Goal: Book appointment/travel/reservation

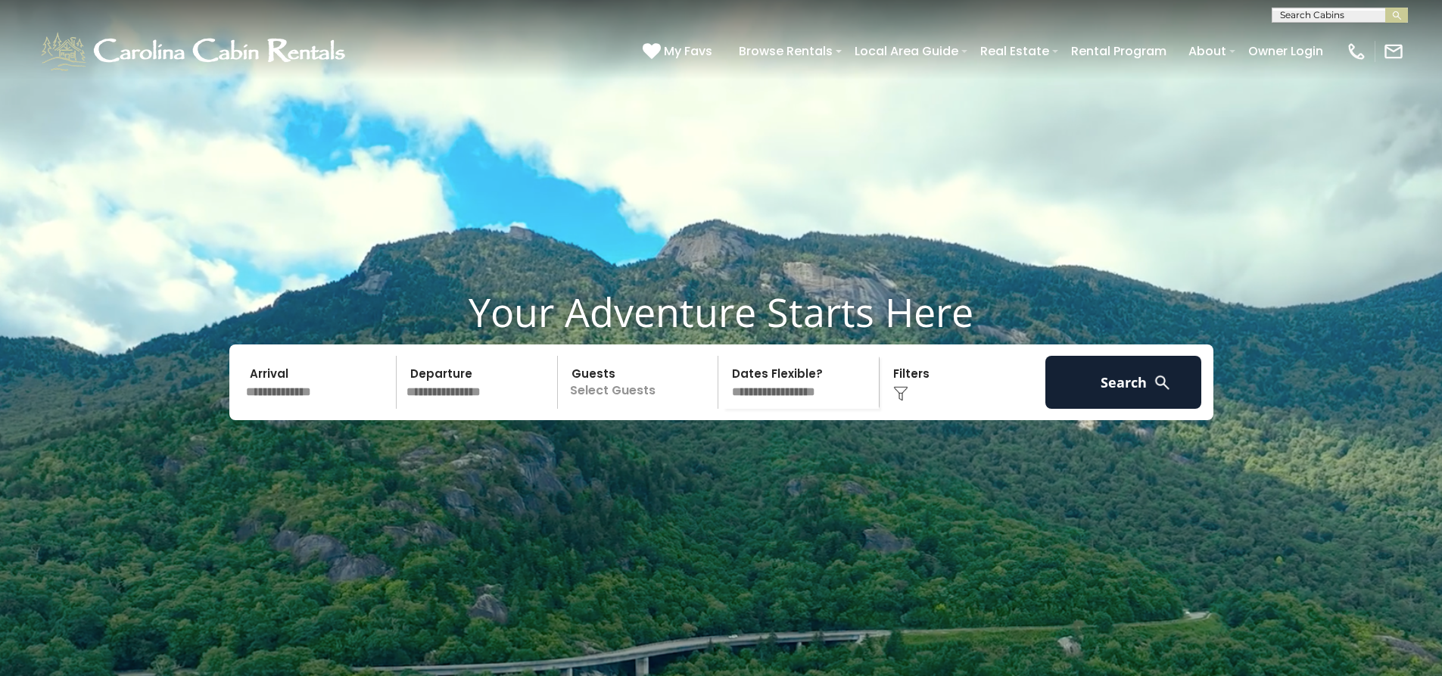
click at [1291, 19] on input "text" at bounding box center [1339, 18] width 132 height 15
click at [1291, 19] on input "text" at bounding box center [1339, 17] width 132 height 15
type input "****"
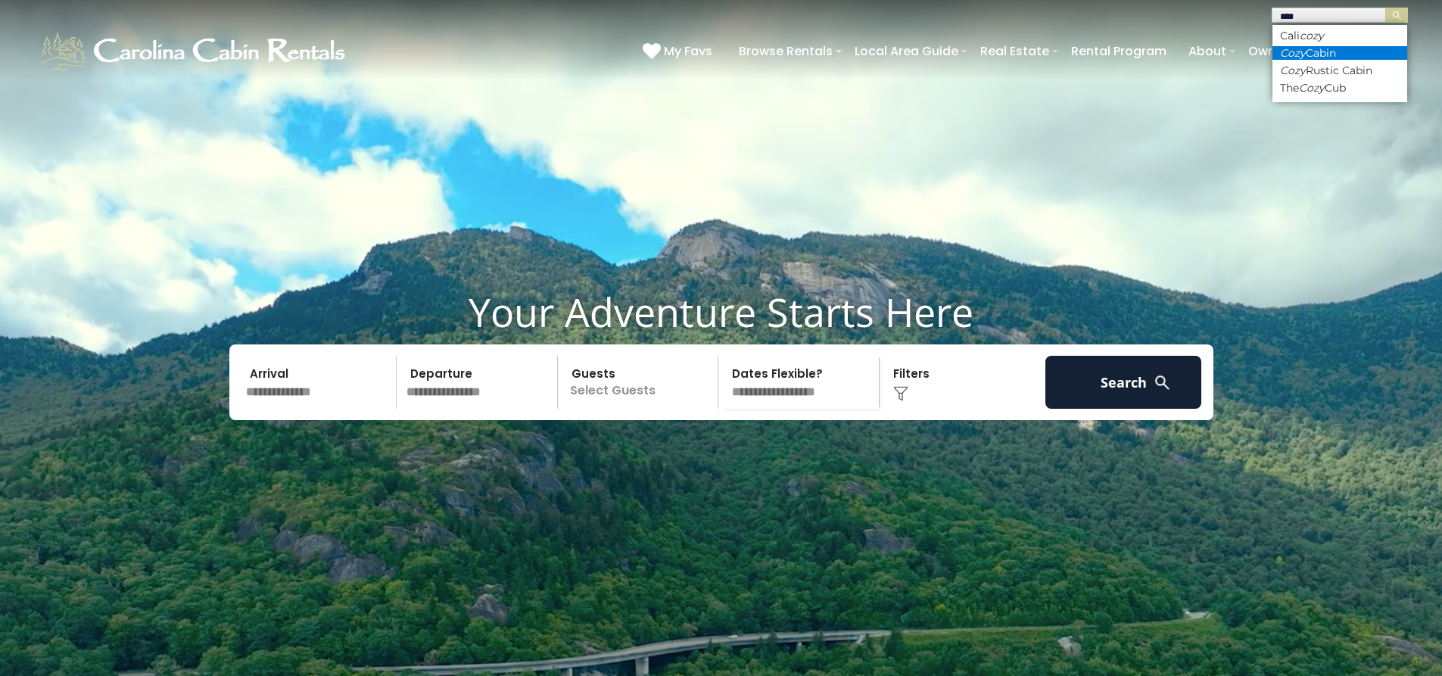
click at [1301, 54] on em "Cozy" at bounding box center [1293, 53] width 26 height 14
click at [1401, 14] on img "submit" at bounding box center [1396, 15] width 11 height 11
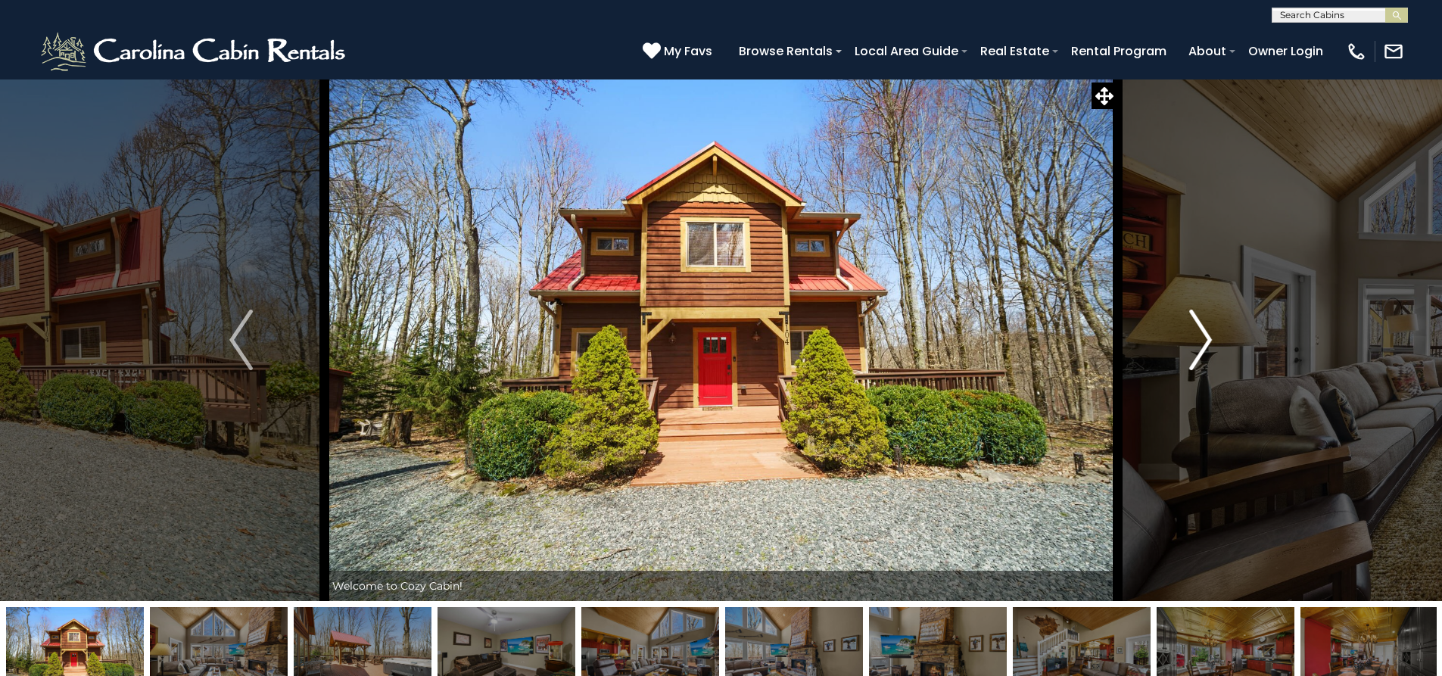
click at [1208, 347] on img "Next" at bounding box center [1200, 340] width 23 height 61
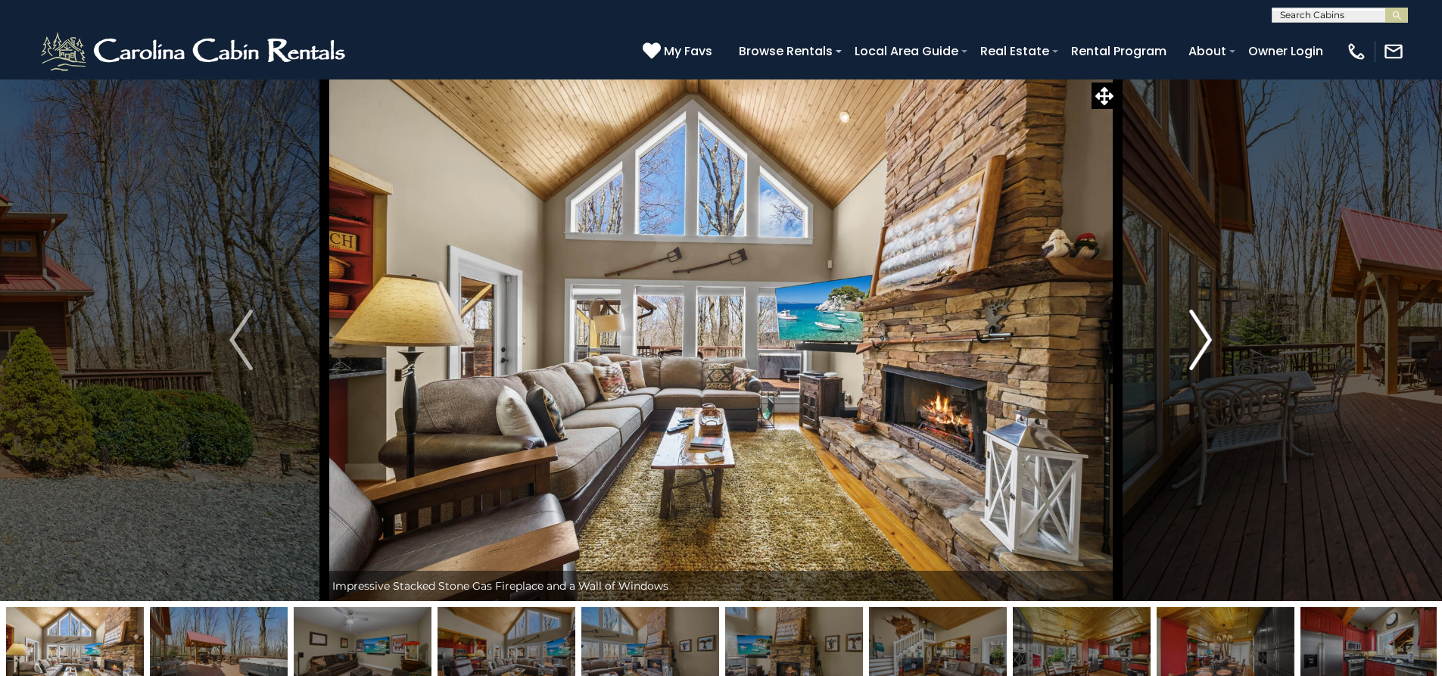
click at [1208, 347] on img "Next" at bounding box center [1200, 340] width 23 height 61
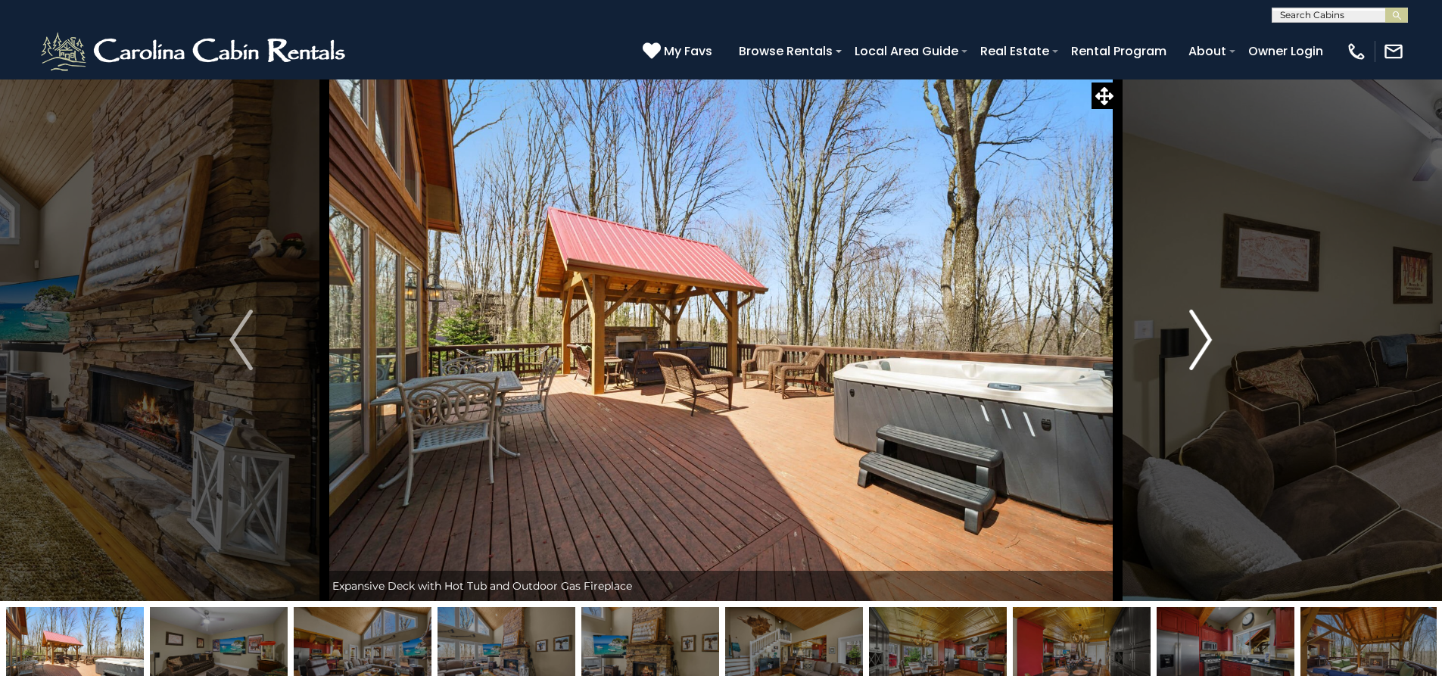
click at [1208, 347] on img "Next" at bounding box center [1200, 340] width 23 height 61
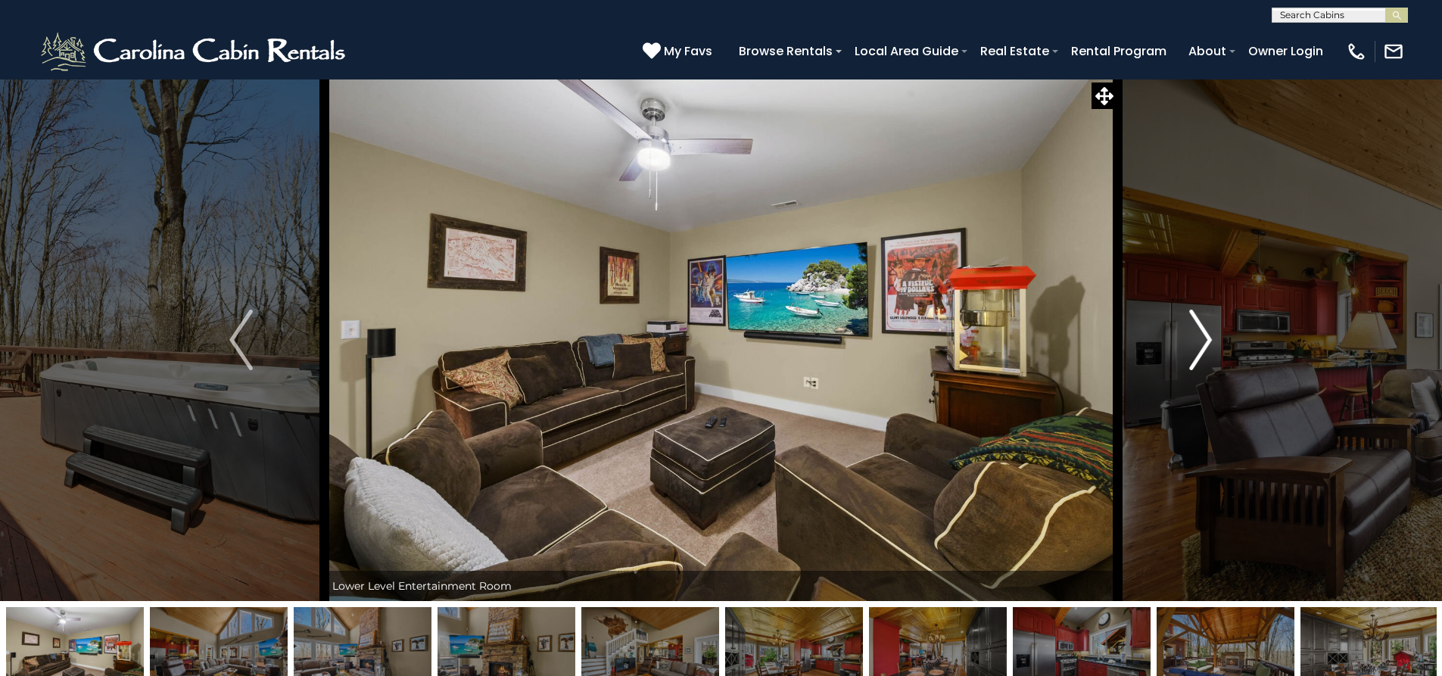
click at [1208, 347] on img "Next" at bounding box center [1200, 340] width 23 height 61
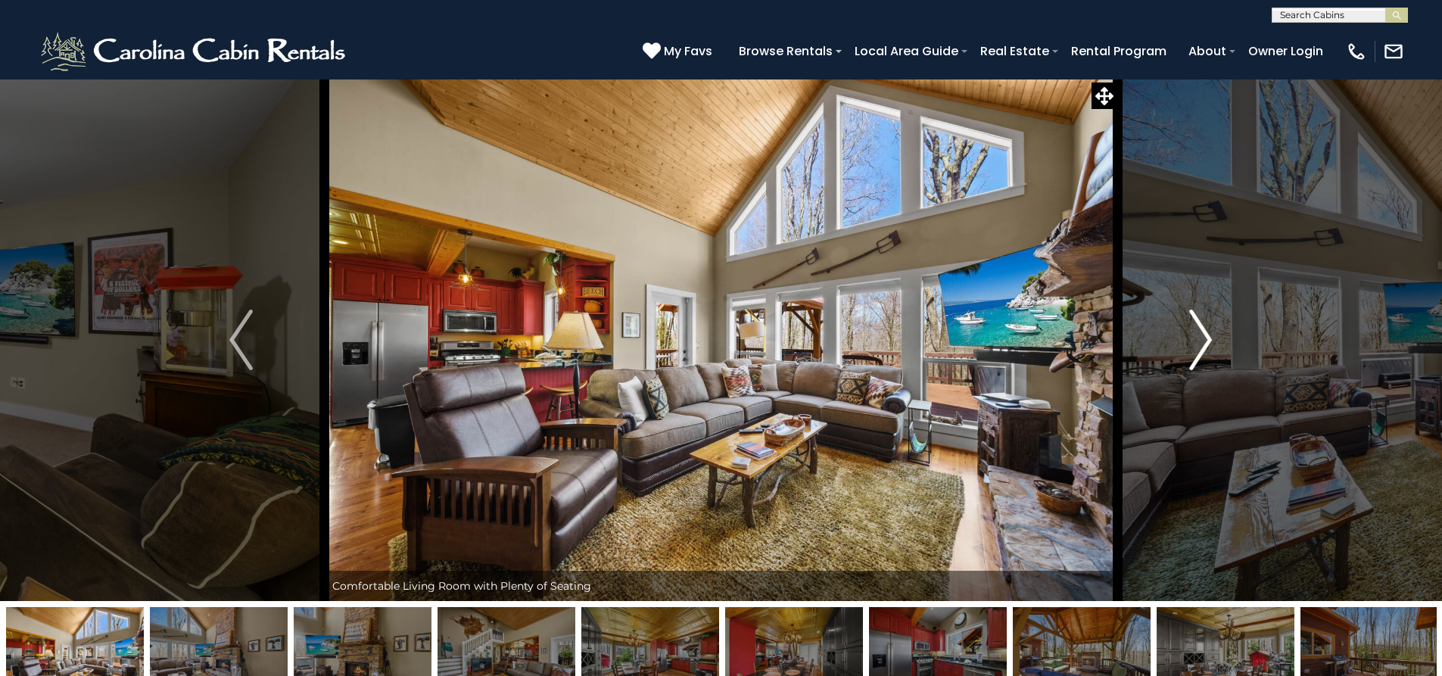
click at [1208, 347] on img "Next" at bounding box center [1200, 340] width 23 height 61
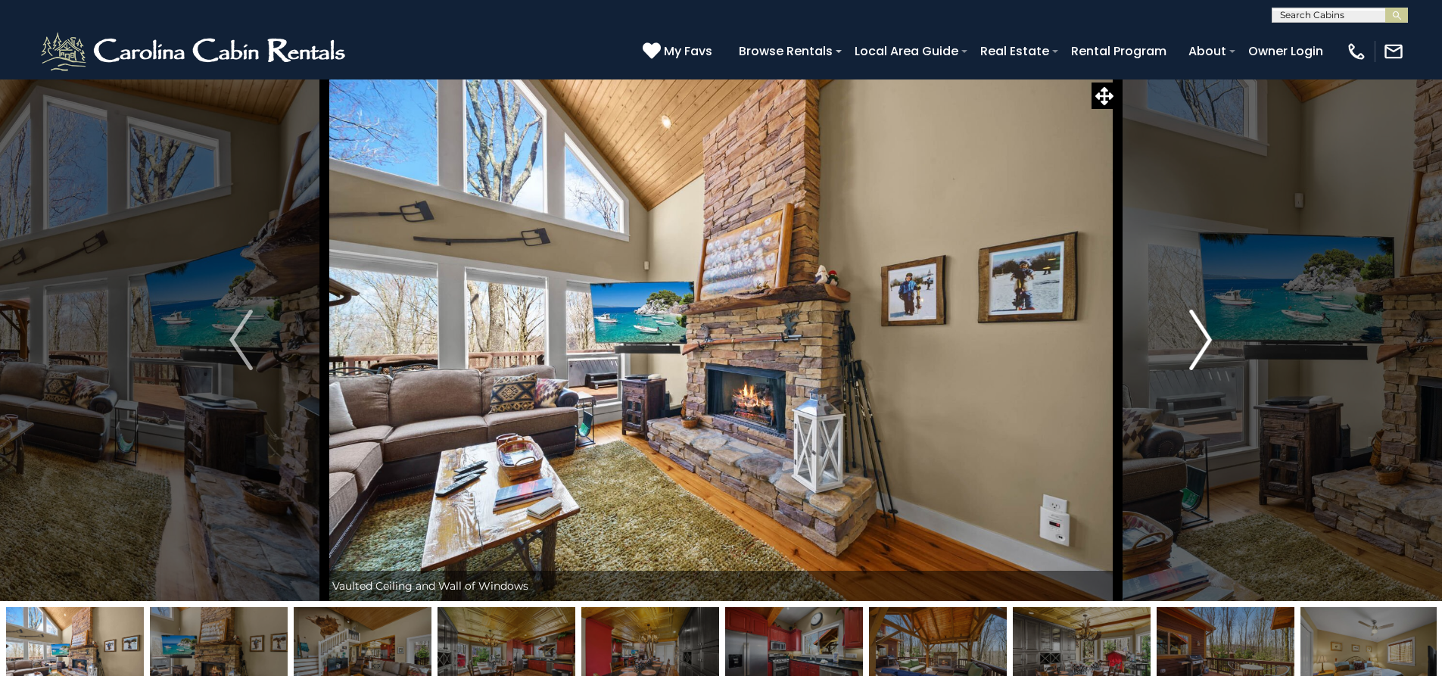
click at [1208, 347] on img "Next" at bounding box center [1200, 340] width 23 height 61
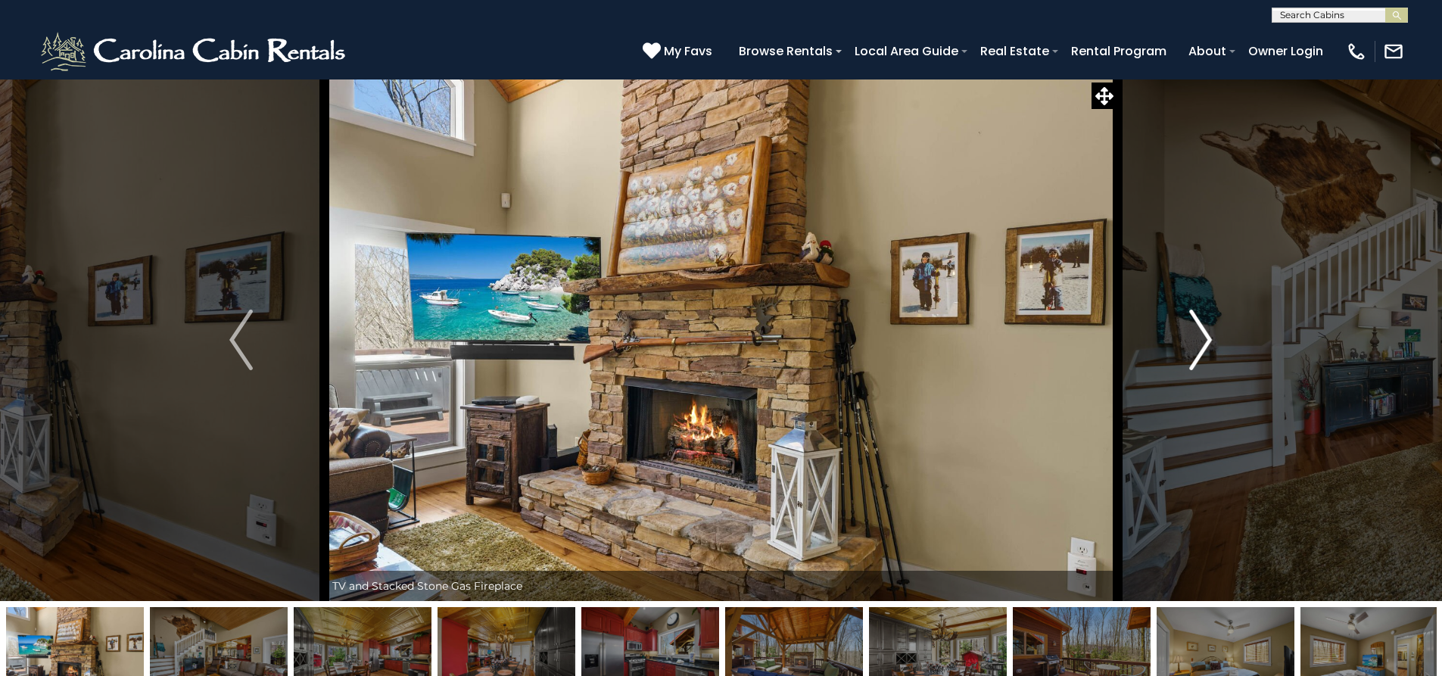
click at [1208, 347] on img "Next" at bounding box center [1200, 340] width 23 height 61
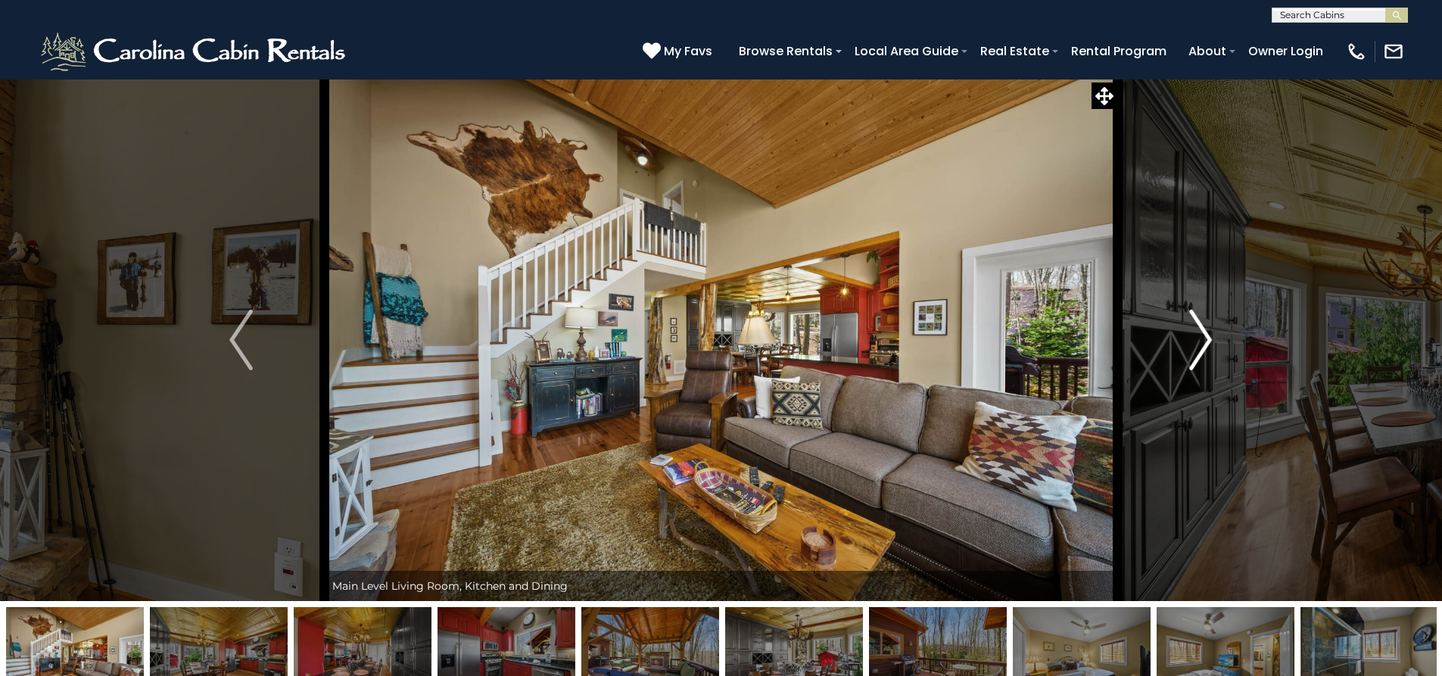
click at [1208, 347] on img "Next" at bounding box center [1200, 340] width 23 height 61
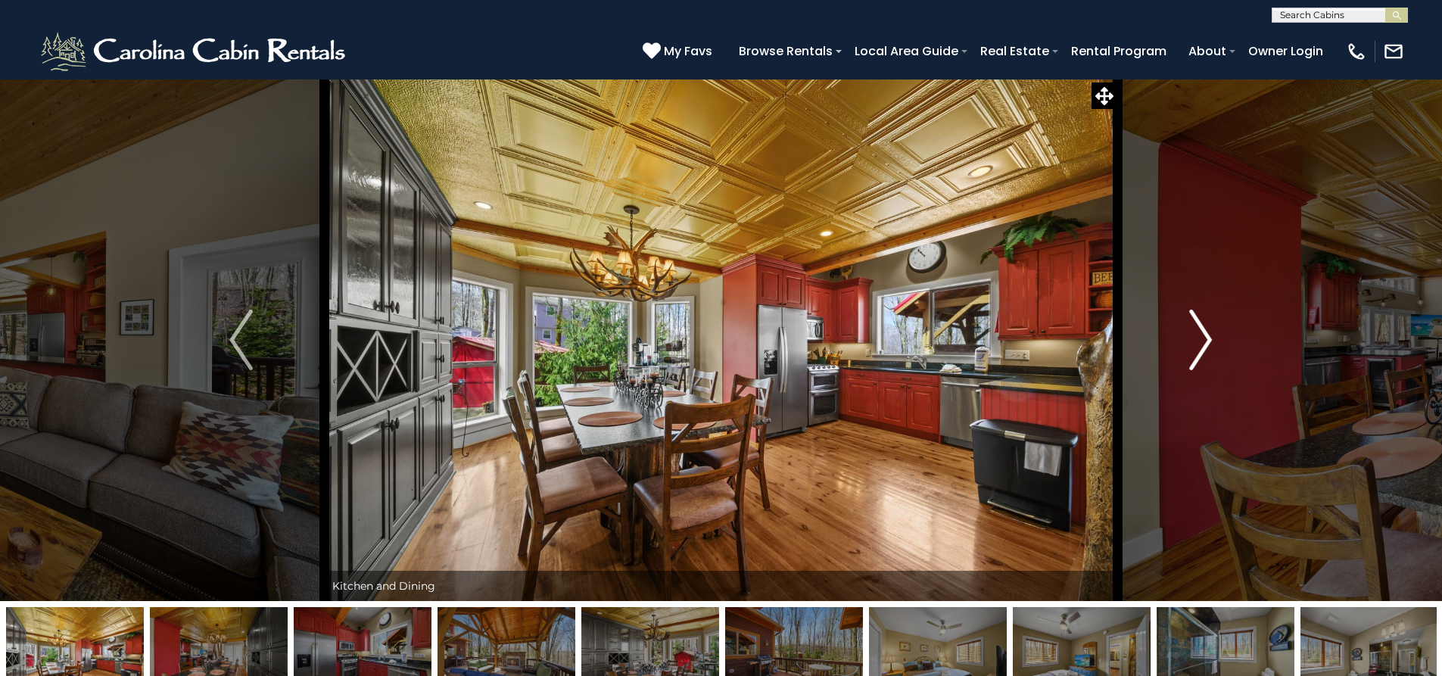
click at [1208, 347] on img "Next" at bounding box center [1200, 340] width 23 height 61
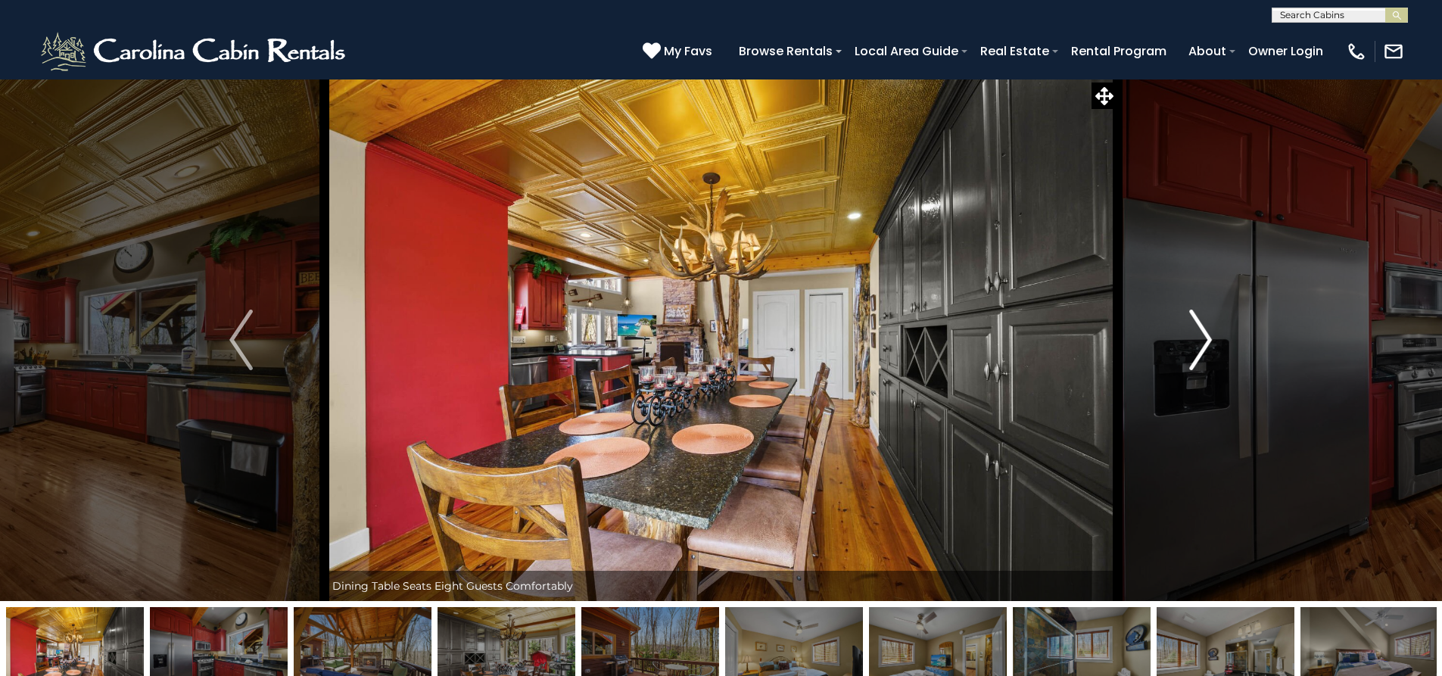
click at [1208, 347] on img "Next" at bounding box center [1200, 340] width 23 height 61
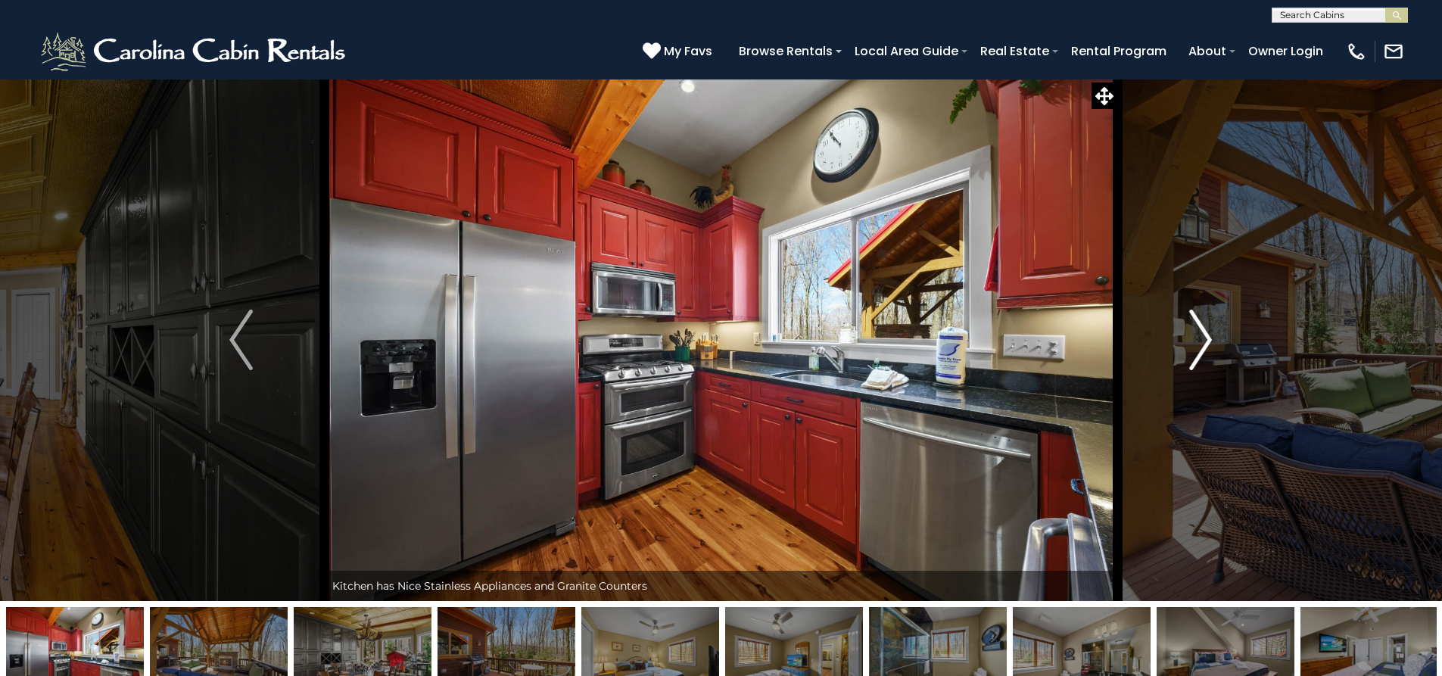
click at [1208, 347] on img "Next" at bounding box center [1200, 340] width 23 height 61
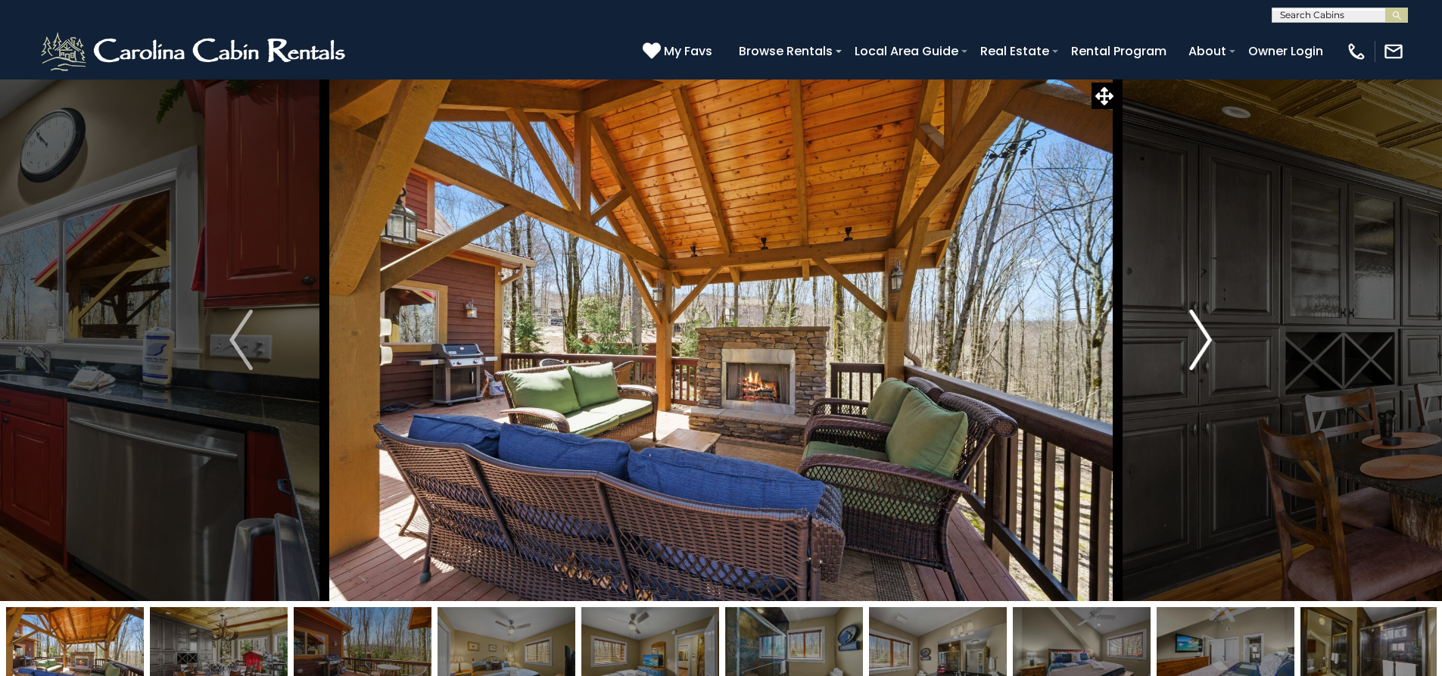
click at [1208, 347] on img "Next" at bounding box center [1200, 340] width 23 height 61
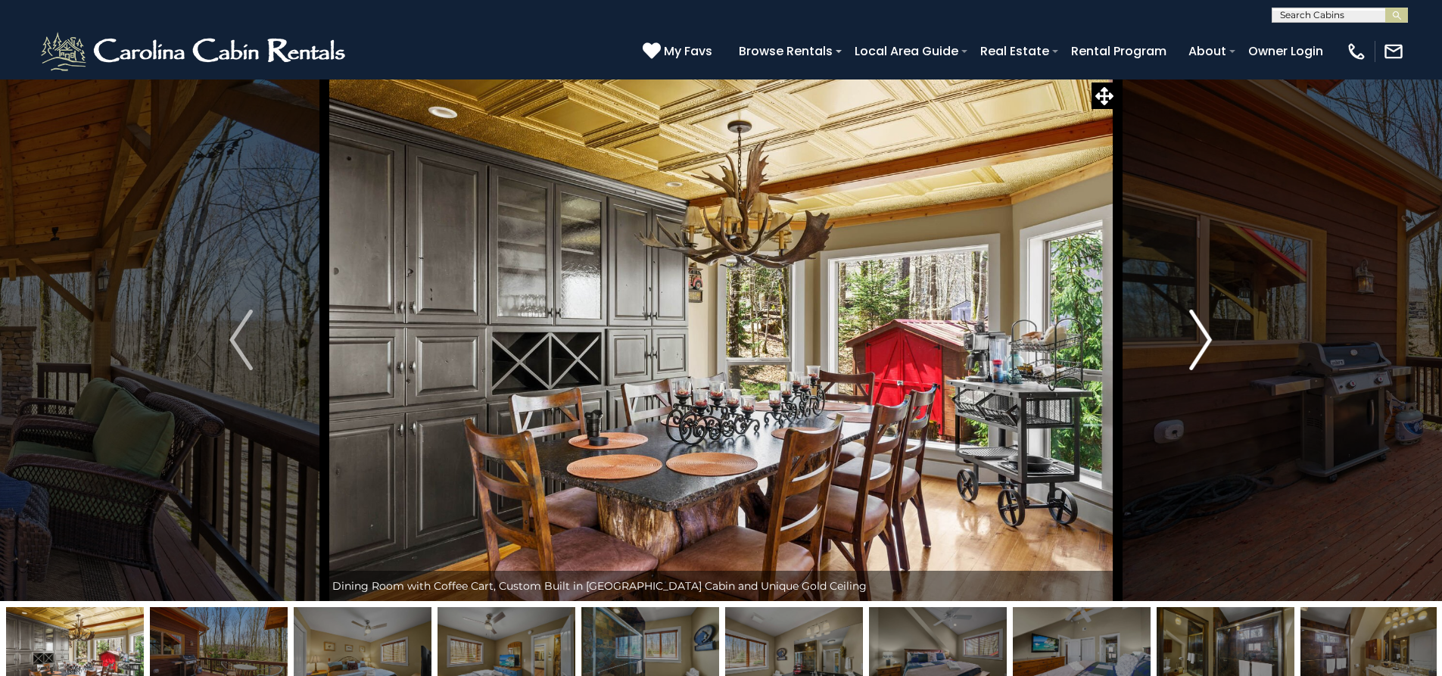
click at [1208, 347] on img "Next" at bounding box center [1200, 340] width 23 height 61
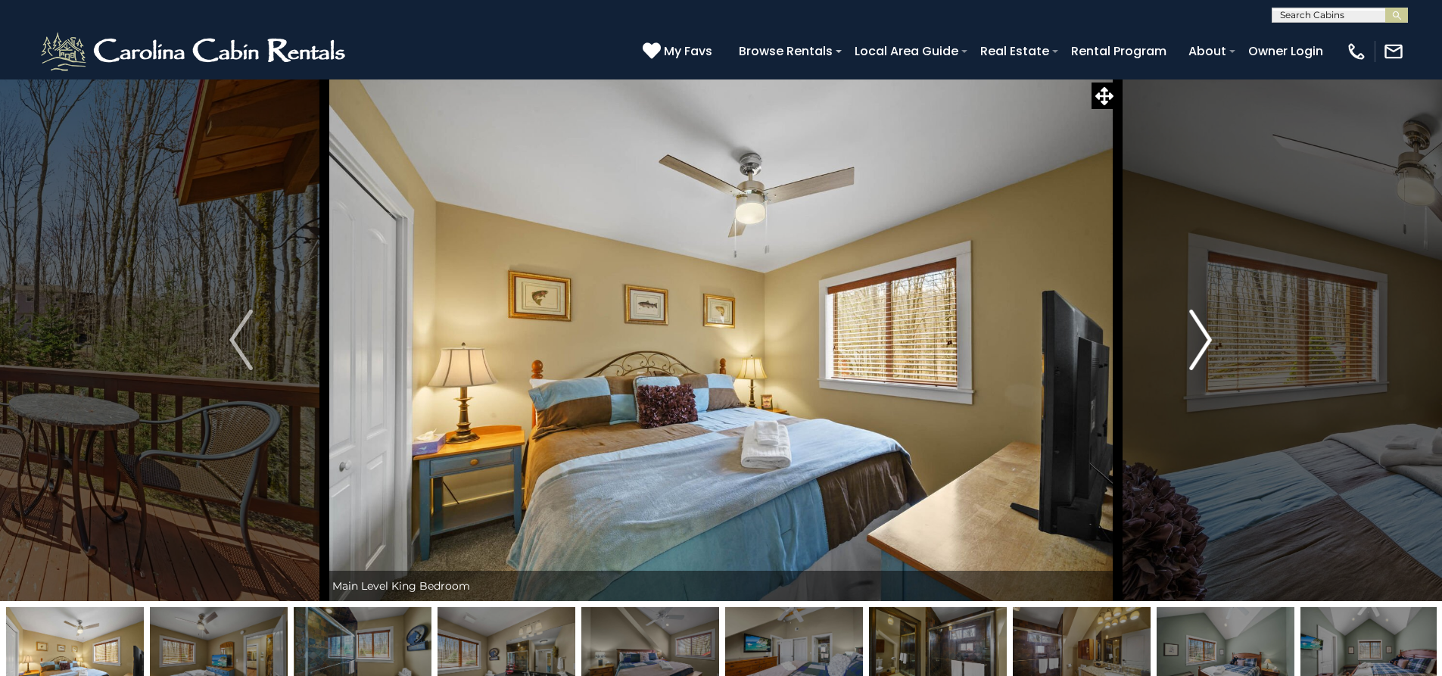
click at [1208, 347] on img "Next" at bounding box center [1200, 340] width 23 height 61
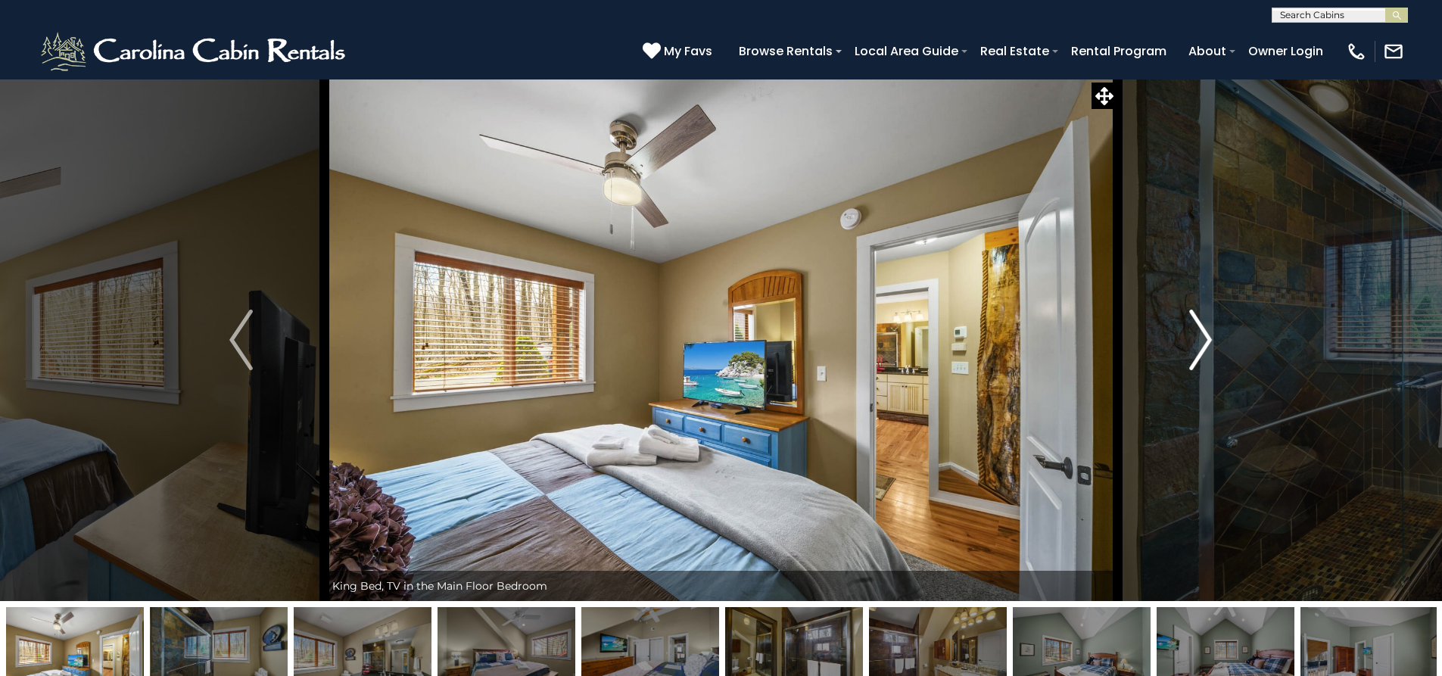
click at [1208, 347] on img "Next" at bounding box center [1200, 340] width 23 height 61
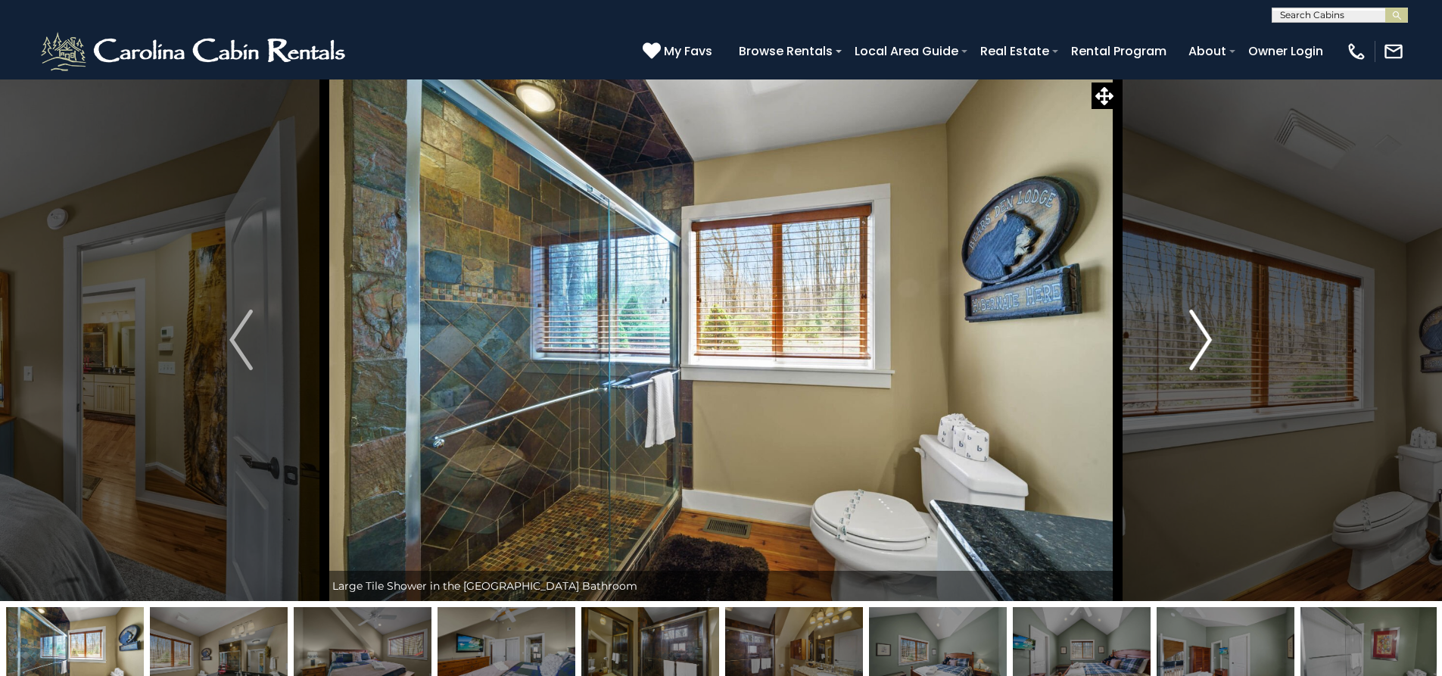
click at [1208, 347] on img "Next" at bounding box center [1200, 340] width 23 height 61
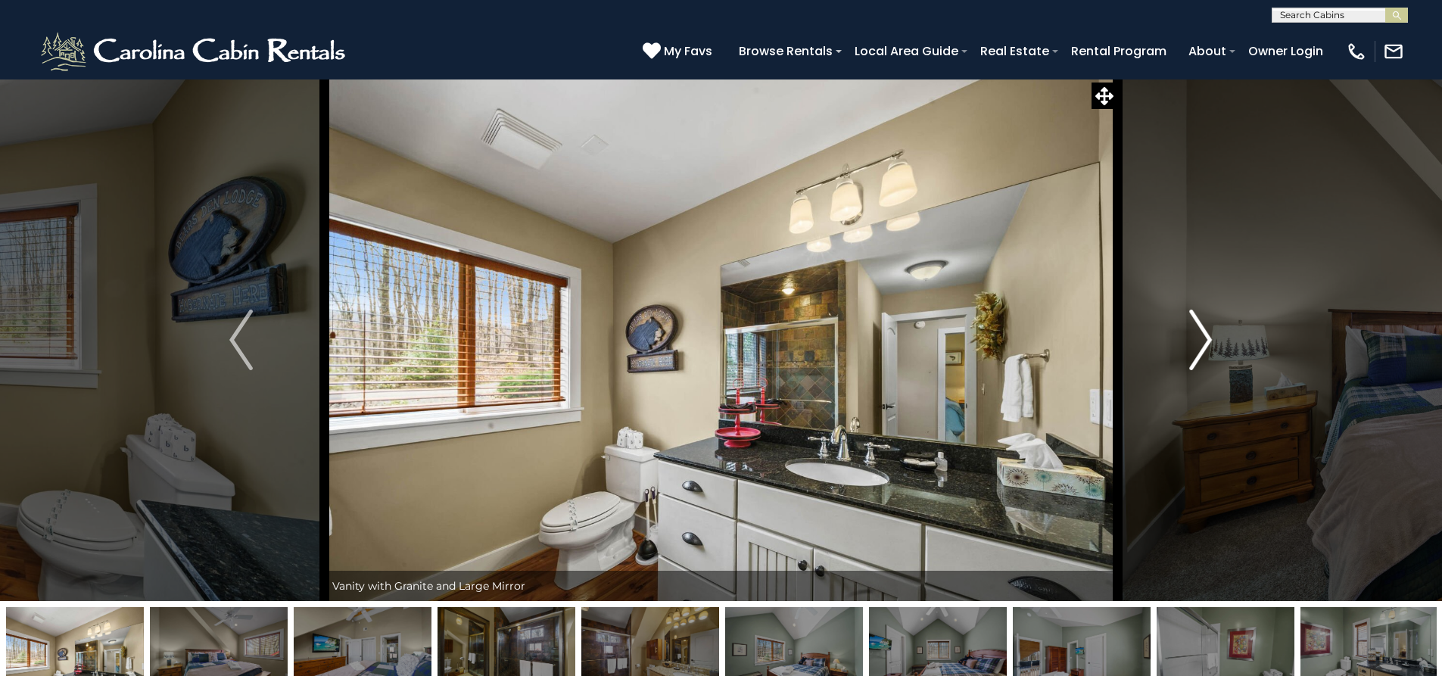
click at [1208, 347] on img "Next" at bounding box center [1200, 340] width 23 height 61
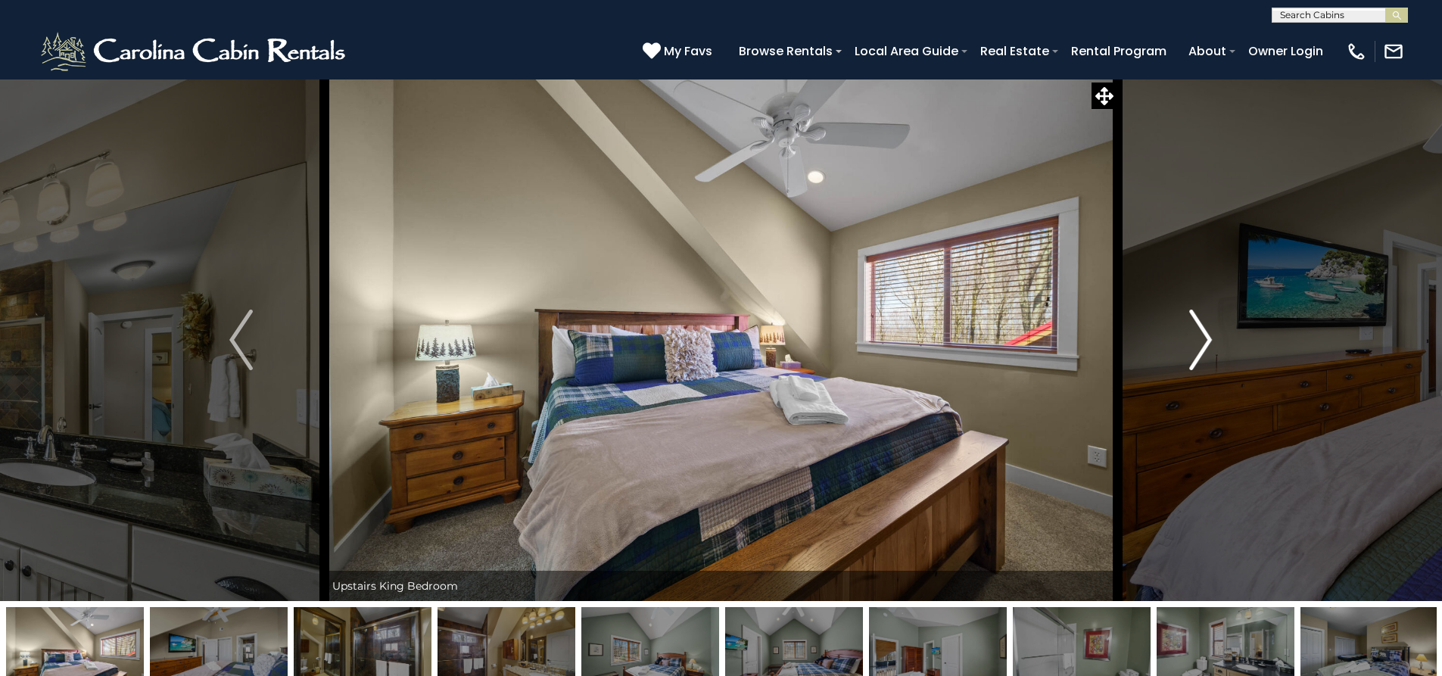
click at [1208, 347] on img "Next" at bounding box center [1200, 340] width 23 height 61
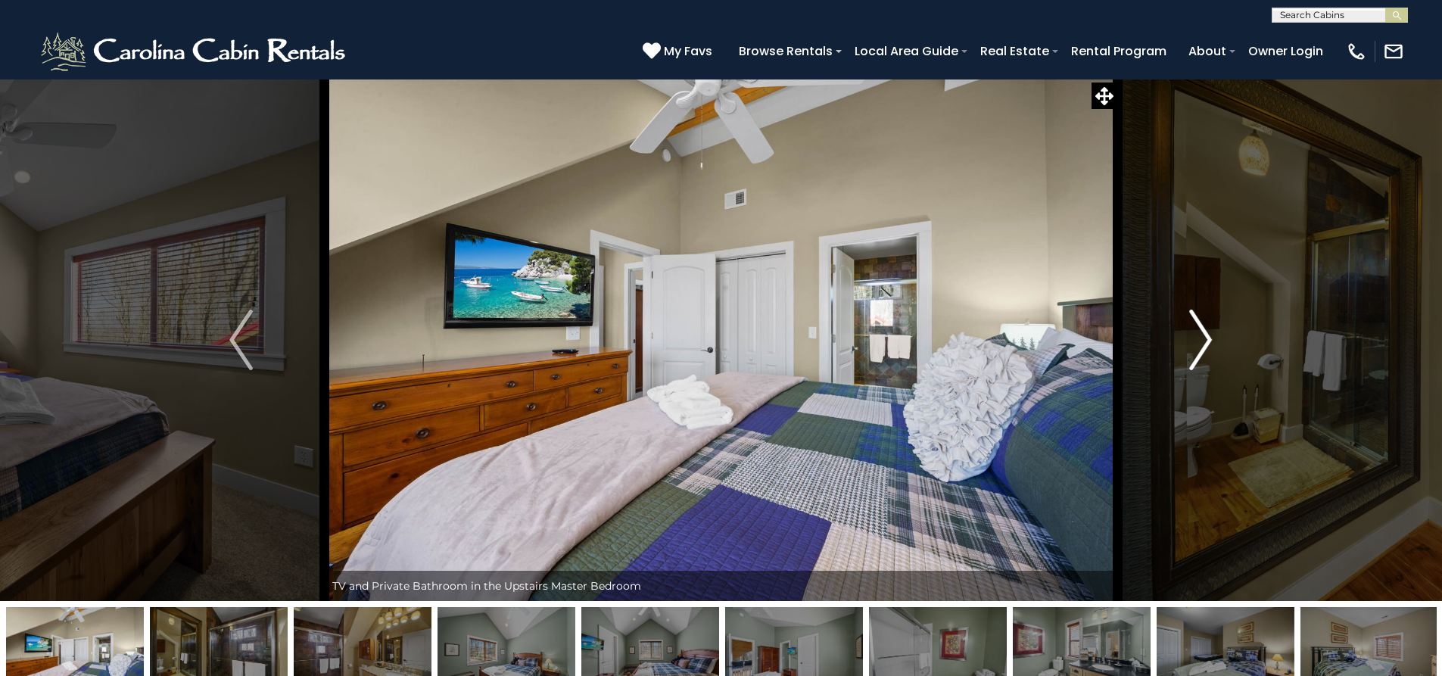
click at [1208, 347] on img "Next" at bounding box center [1200, 340] width 23 height 61
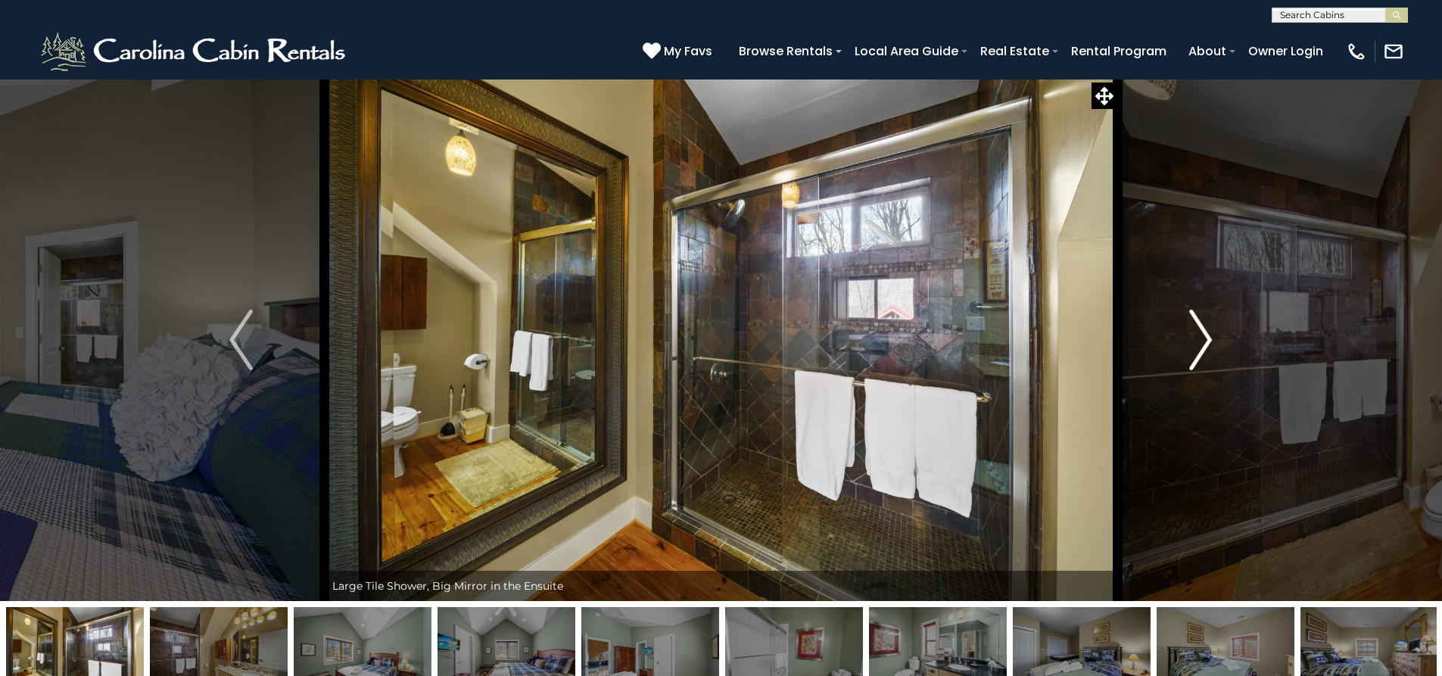
click at [1208, 347] on img "Next" at bounding box center [1200, 340] width 23 height 61
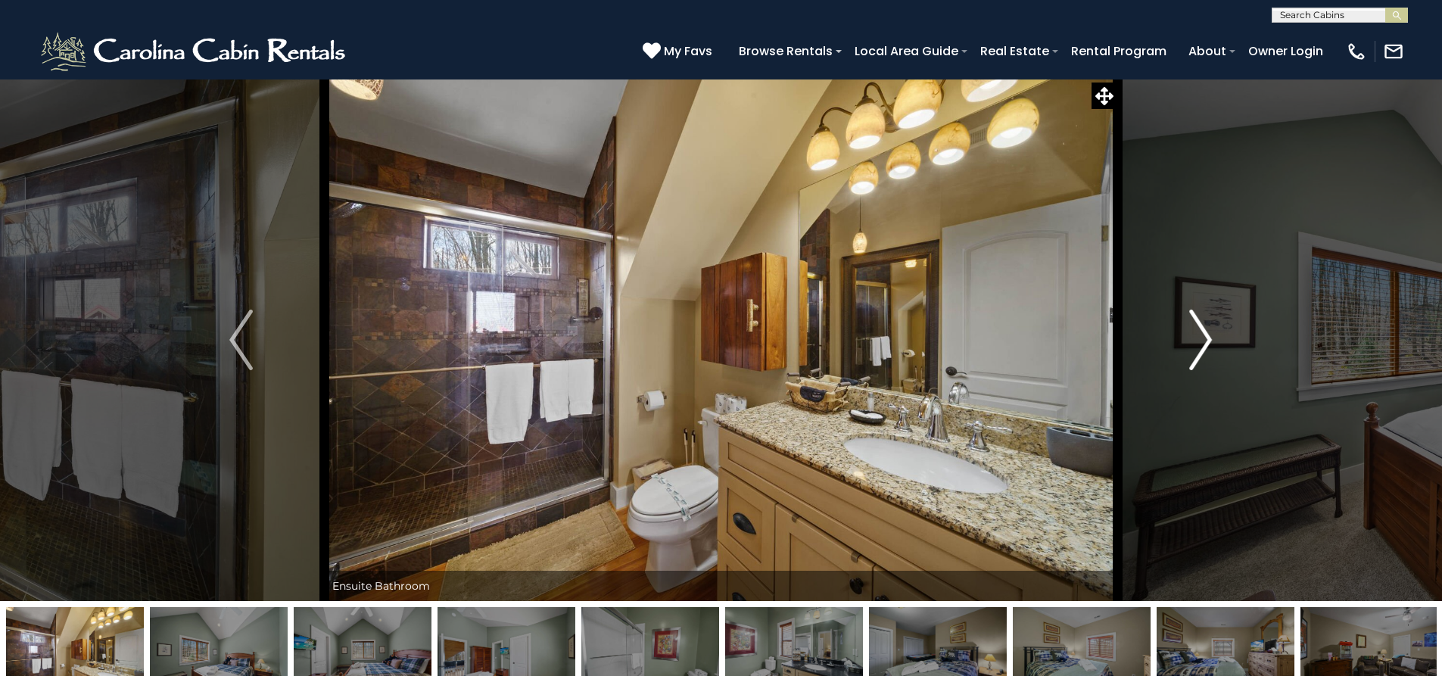
click at [1208, 347] on img "Next" at bounding box center [1200, 340] width 23 height 61
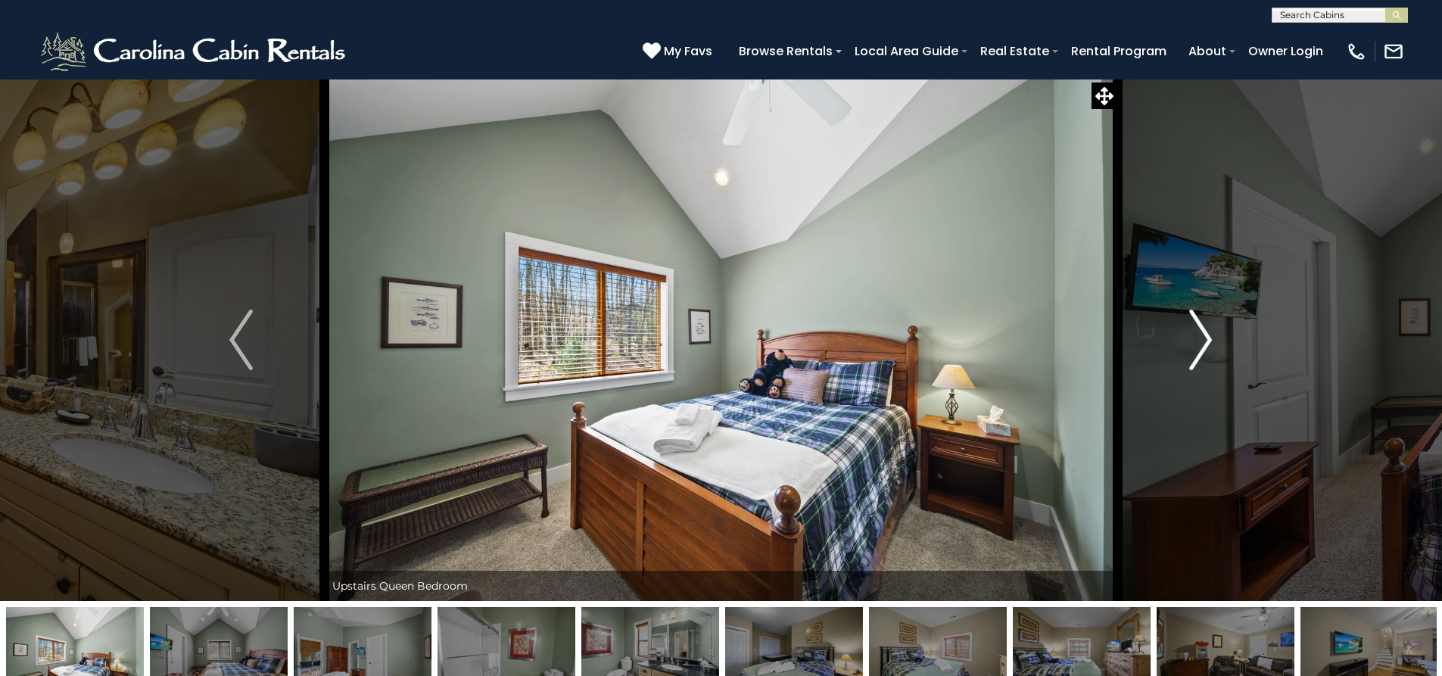
click at [1208, 347] on img "Next" at bounding box center [1200, 340] width 23 height 61
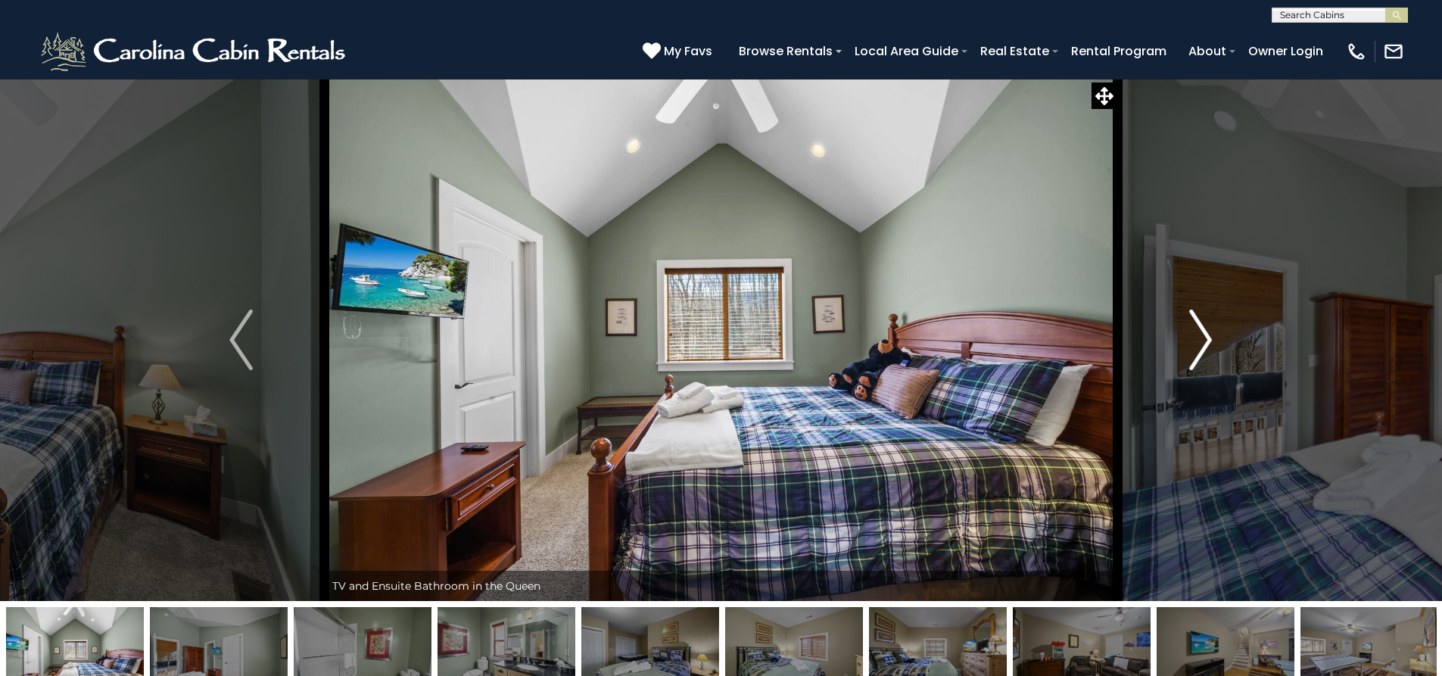
click at [1208, 347] on img "Next" at bounding box center [1200, 340] width 23 height 61
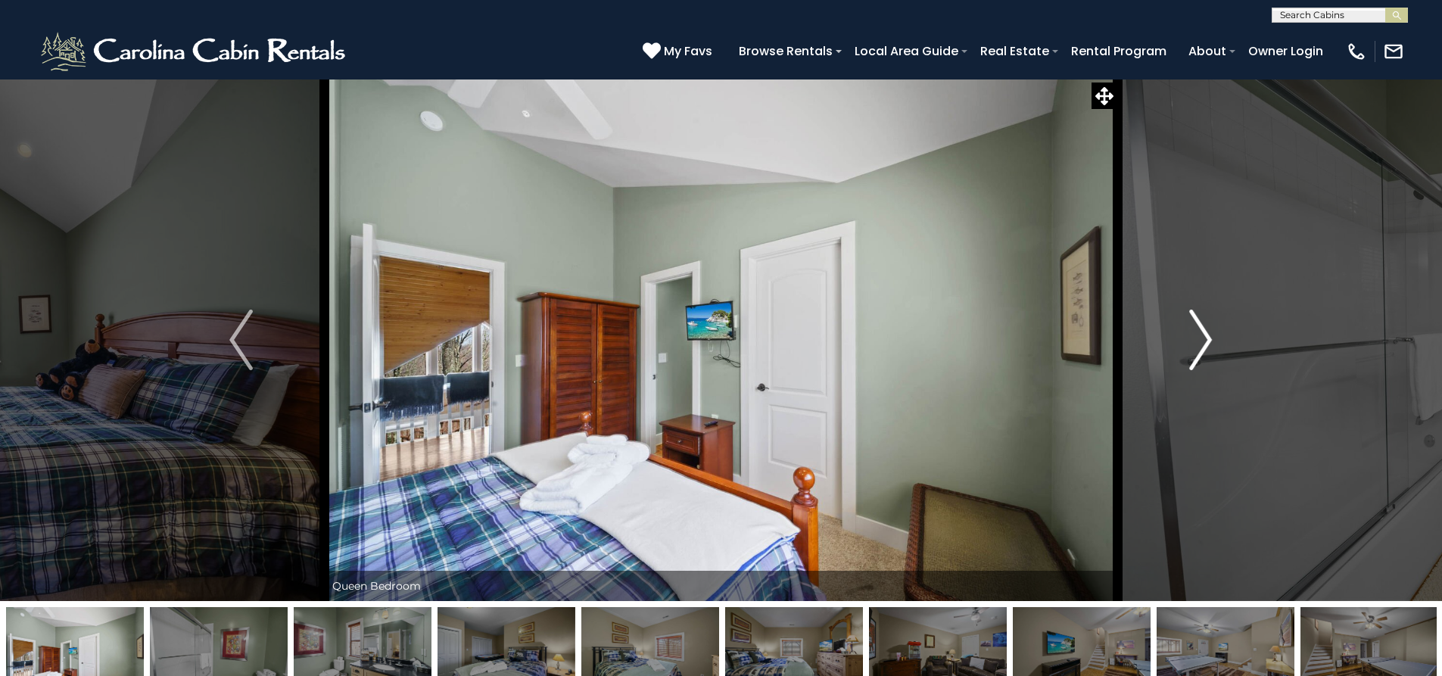
click at [1208, 347] on img "Next" at bounding box center [1200, 340] width 23 height 61
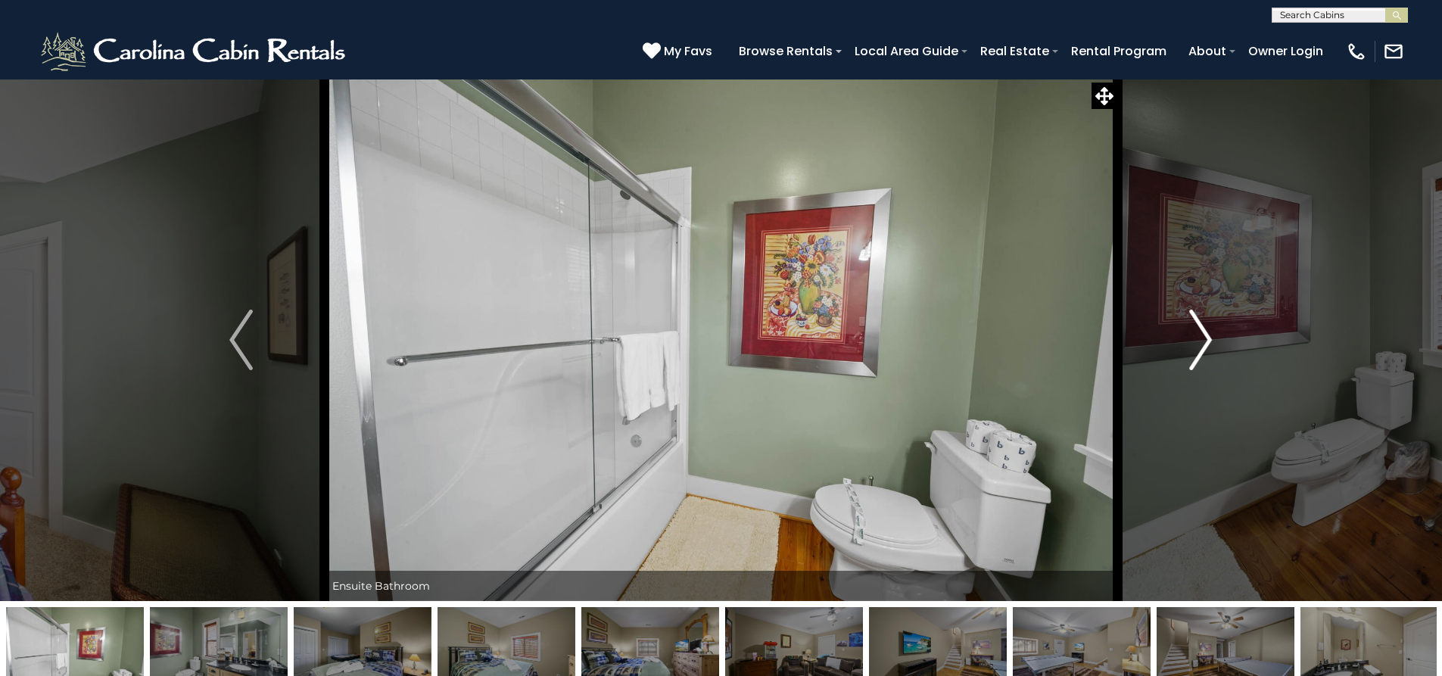
click at [1208, 347] on img "Next" at bounding box center [1200, 340] width 23 height 61
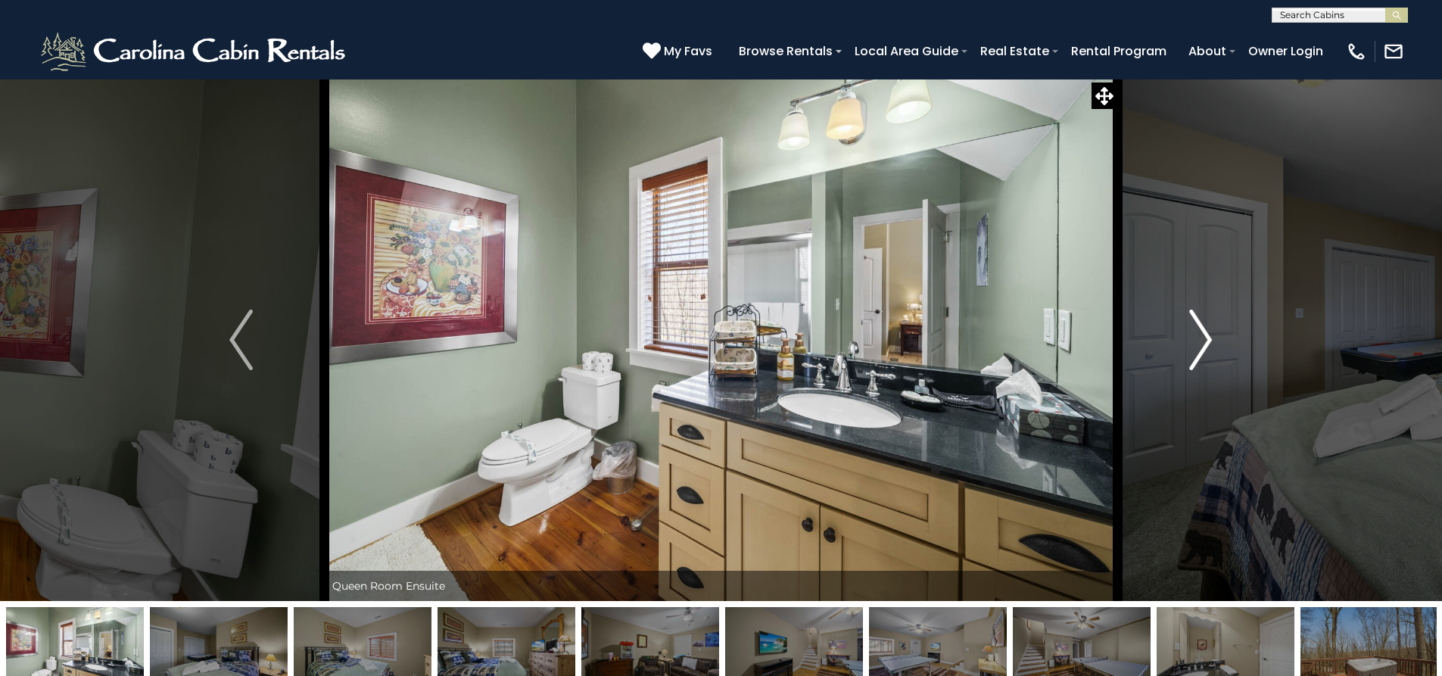
click at [1208, 347] on img "Next" at bounding box center [1200, 340] width 23 height 61
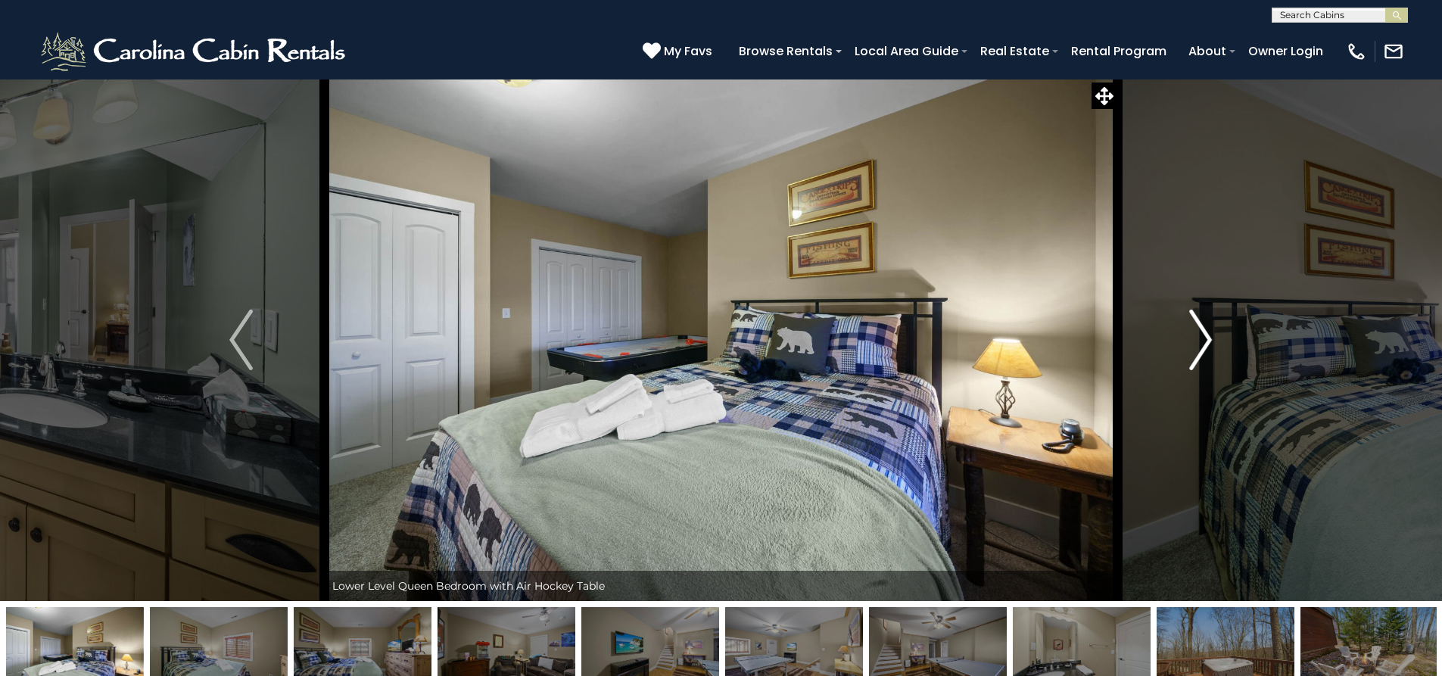
click at [1208, 347] on img "Next" at bounding box center [1200, 340] width 23 height 61
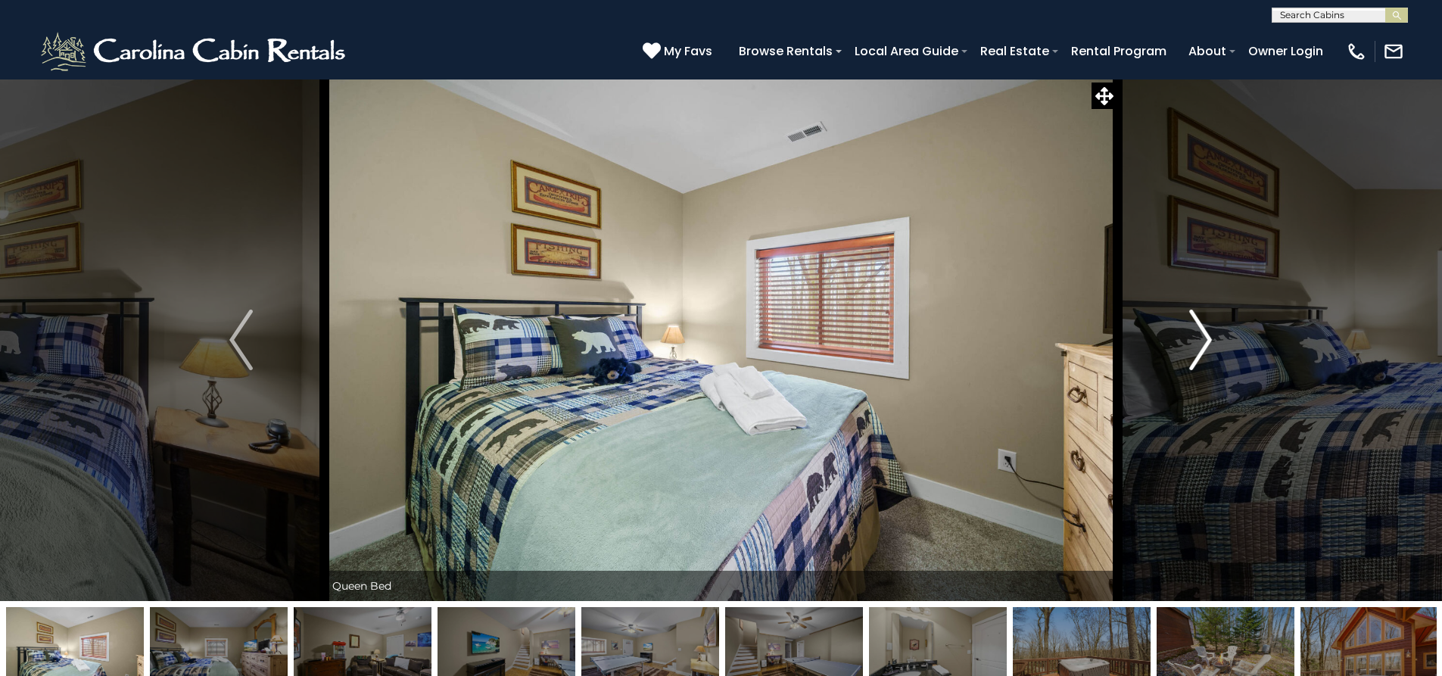
click at [1208, 347] on img "Next" at bounding box center [1200, 340] width 23 height 61
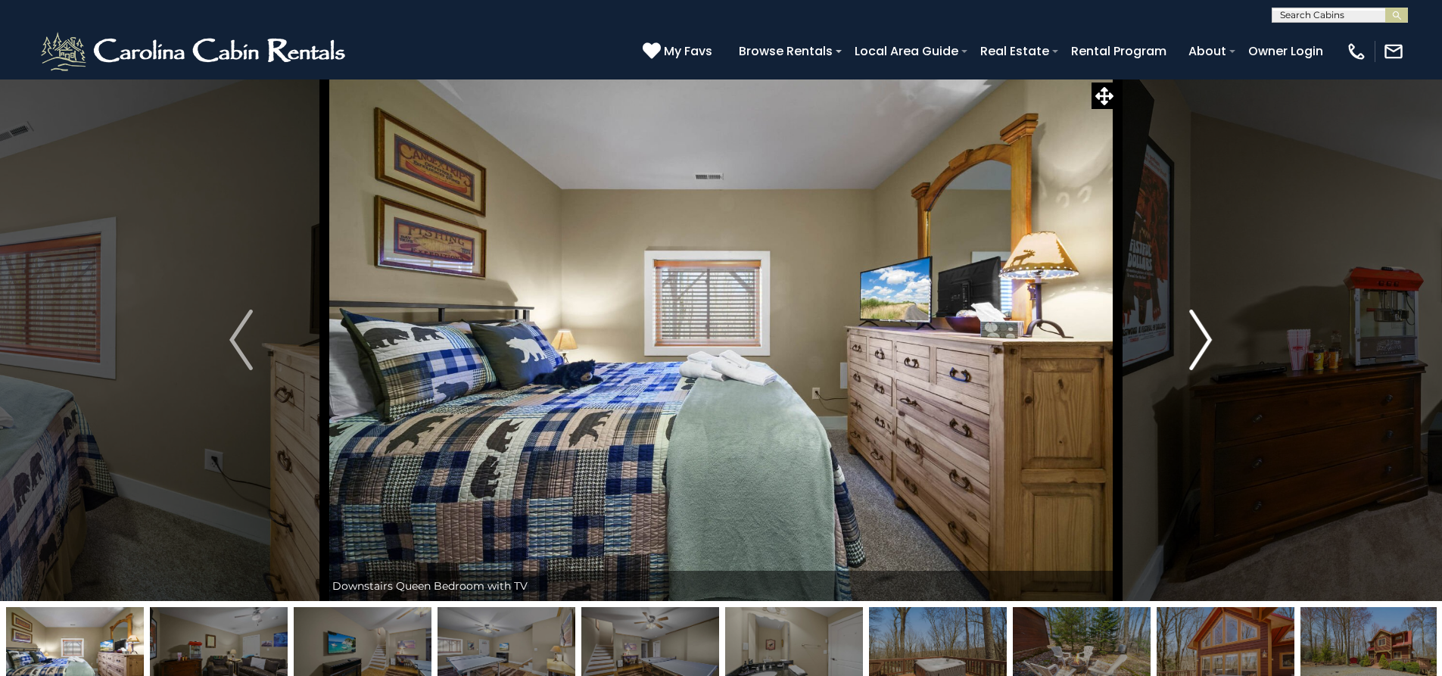
click at [1208, 347] on img "Next" at bounding box center [1200, 340] width 23 height 61
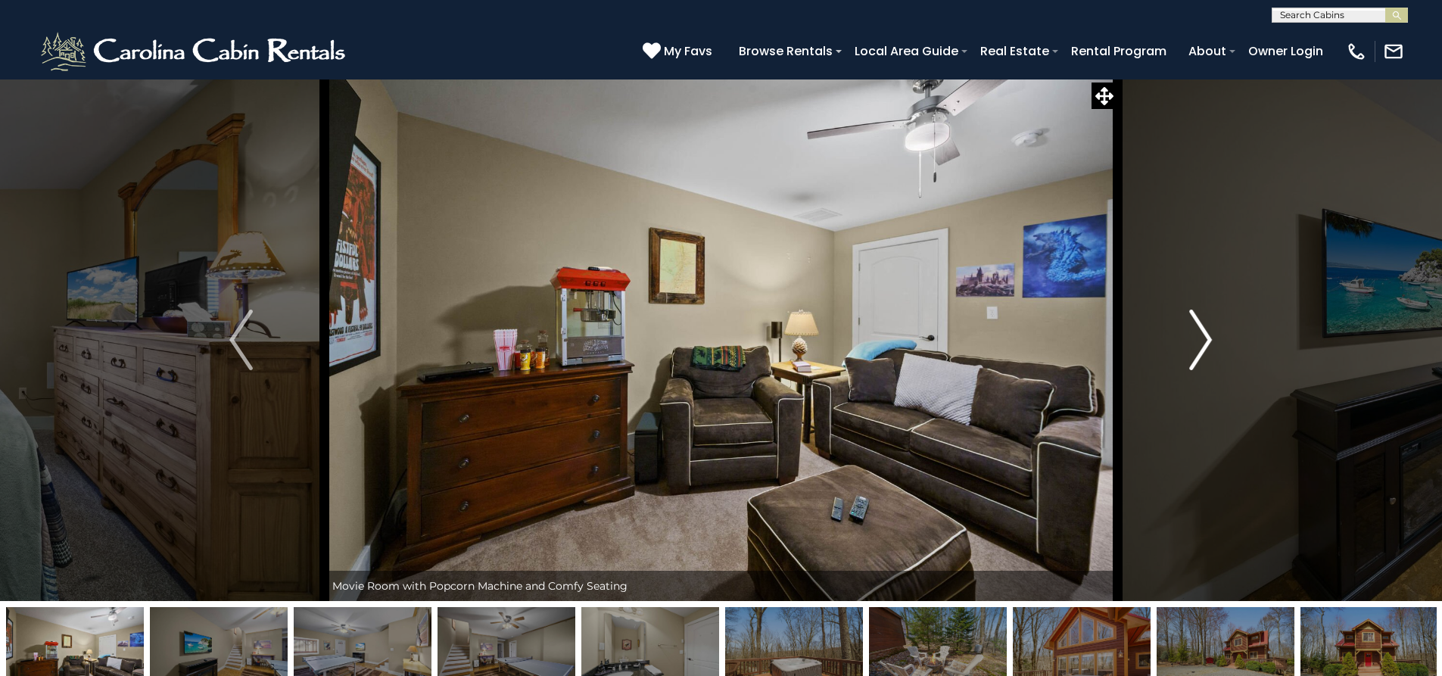
click at [1208, 347] on img "Next" at bounding box center [1200, 340] width 23 height 61
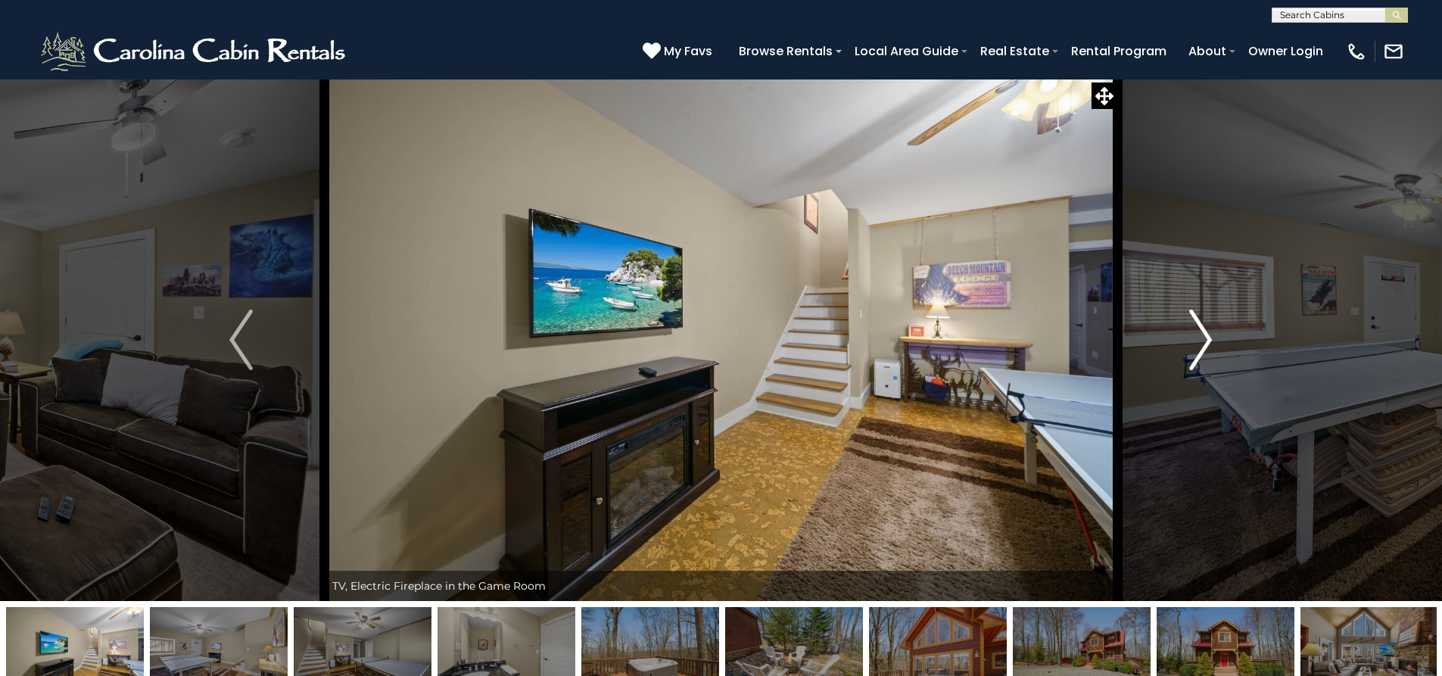
click at [1208, 347] on img "Next" at bounding box center [1200, 340] width 23 height 61
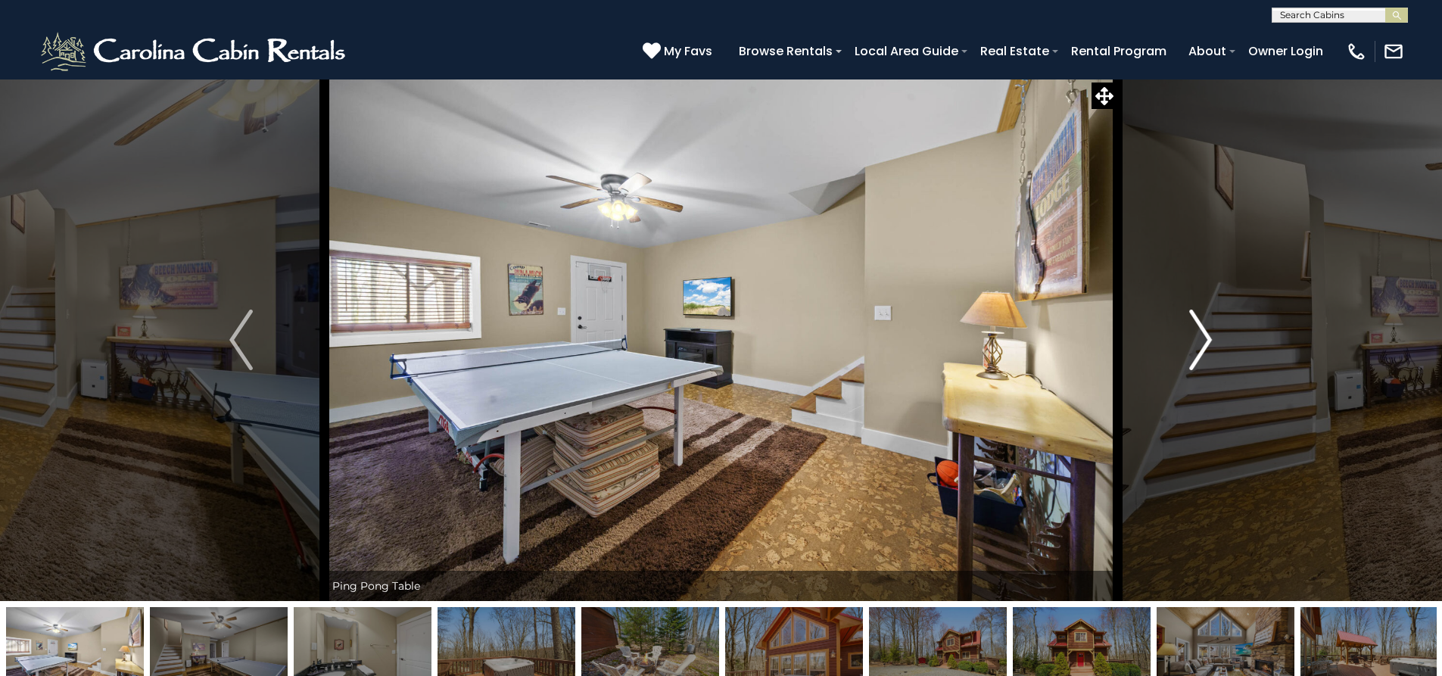
click at [1208, 347] on img "Next" at bounding box center [1200, 340] width 23 height 61
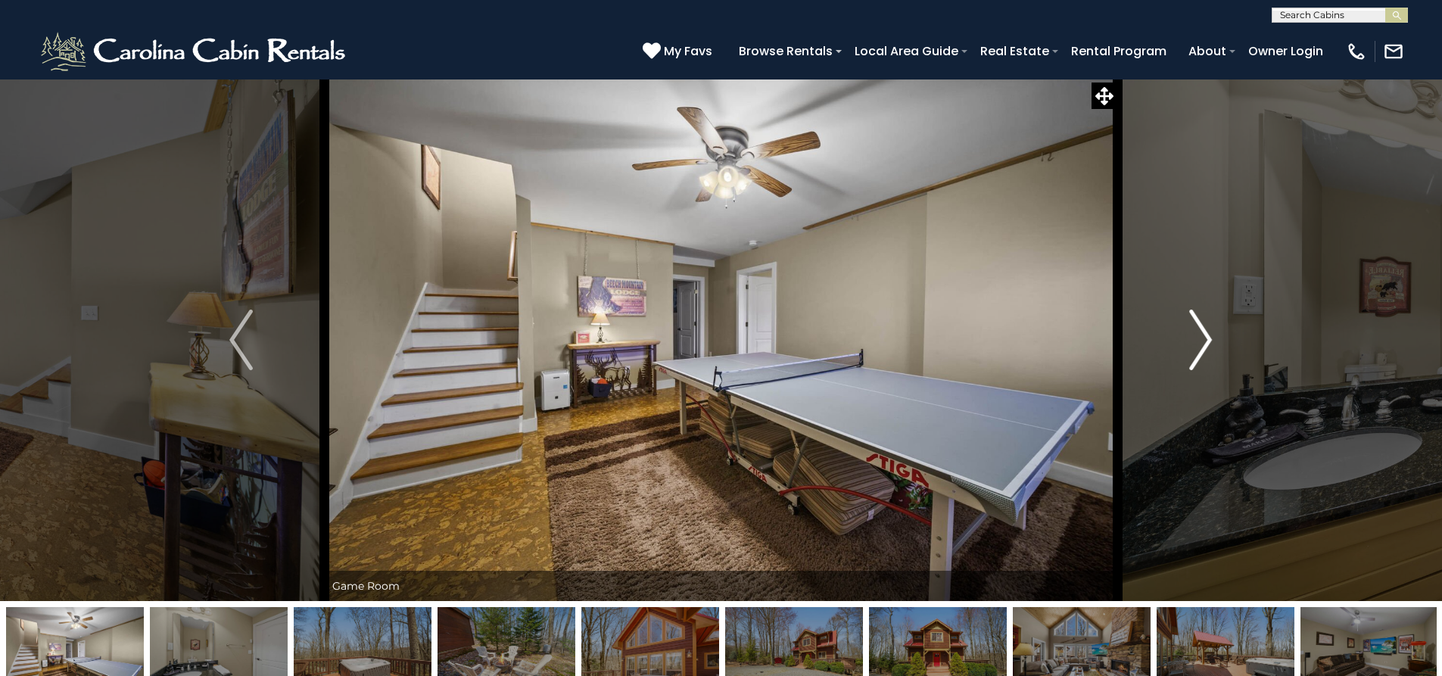
click at [1208, 347] on img "Next" at bounding box center [1200, 340] width 23 height 61
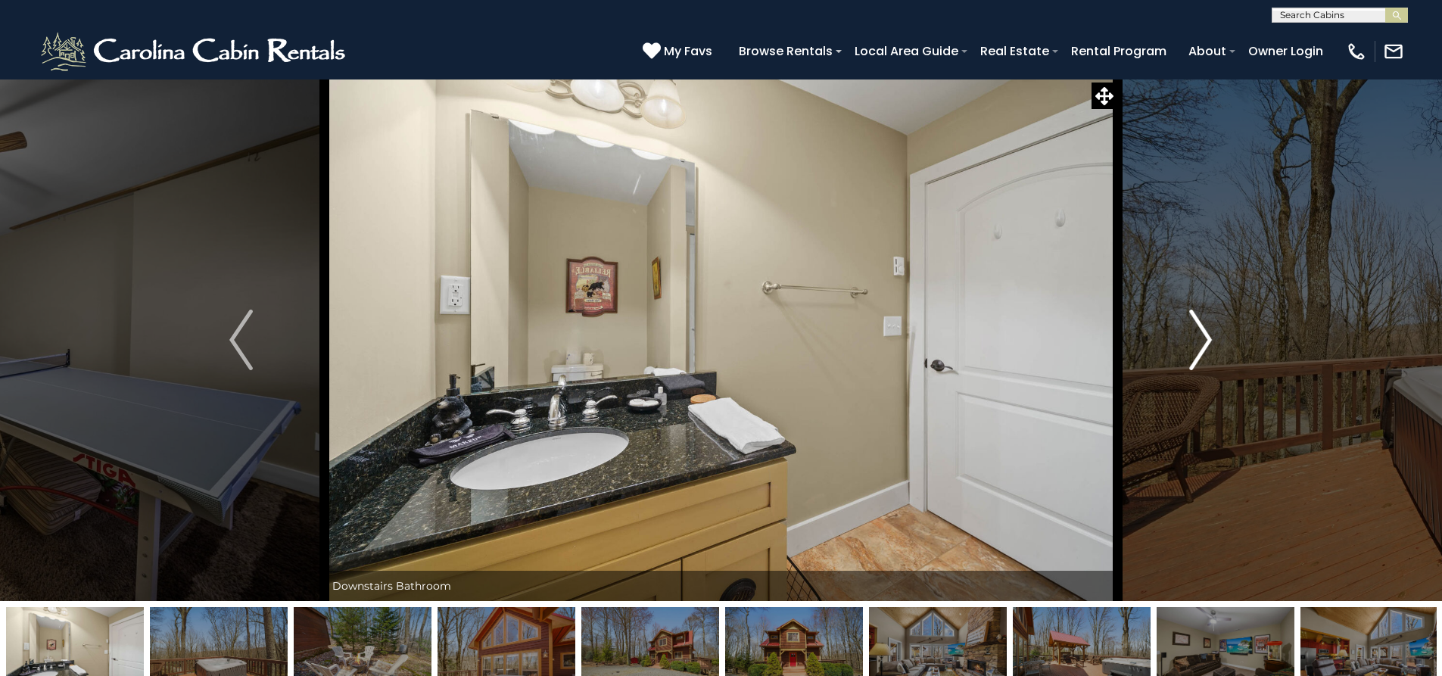
click at [1208, 347] on img "Next" at bounding box center [1200, 340] width 23 height 61
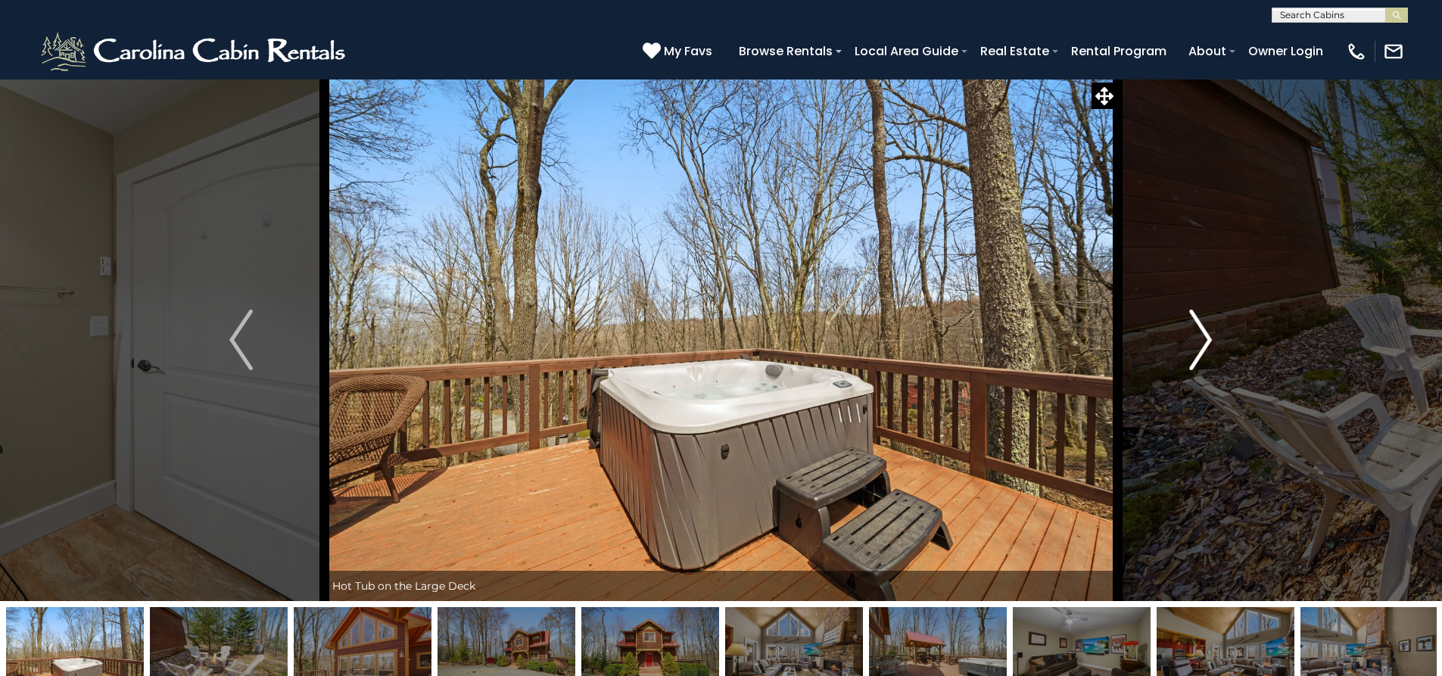
click at [1208, 347] on img "Next" at bounding box center [1200, 340] width 23 height 61
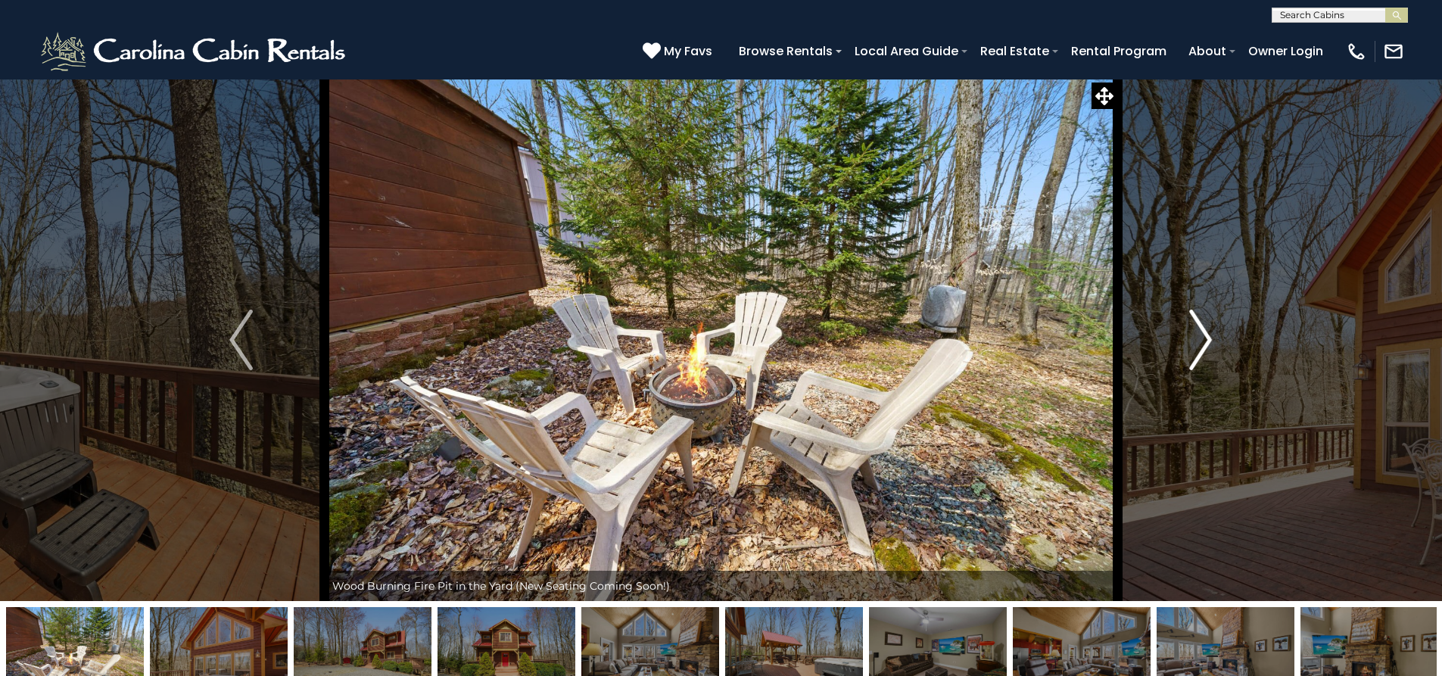
click at [1208, 347] on img "Next" at bounding box center [1200, 340] width 23 height 61
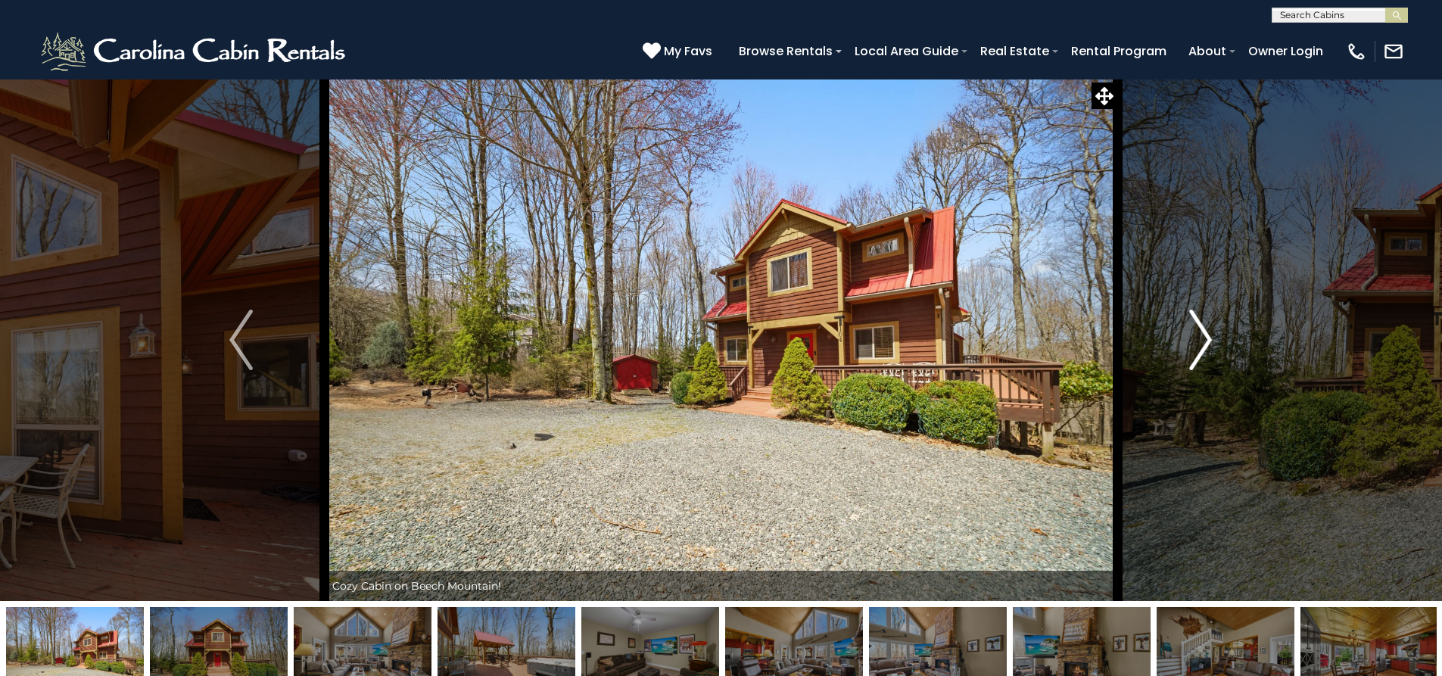
click at [1208, 347] on img "Next" at bounding box center [1200, 340] width 23 height 61
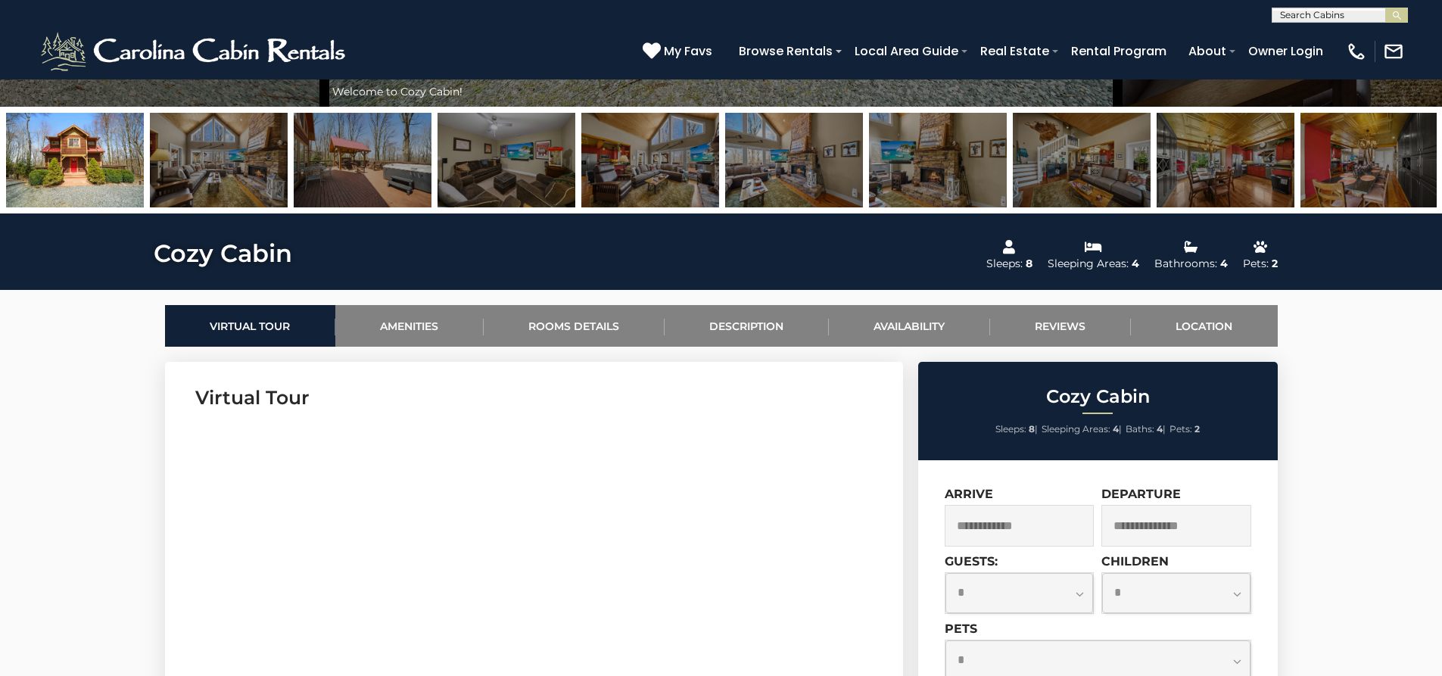
scroll to position [797, 0]
